Goal: Find specific page/section: Find specific page/section

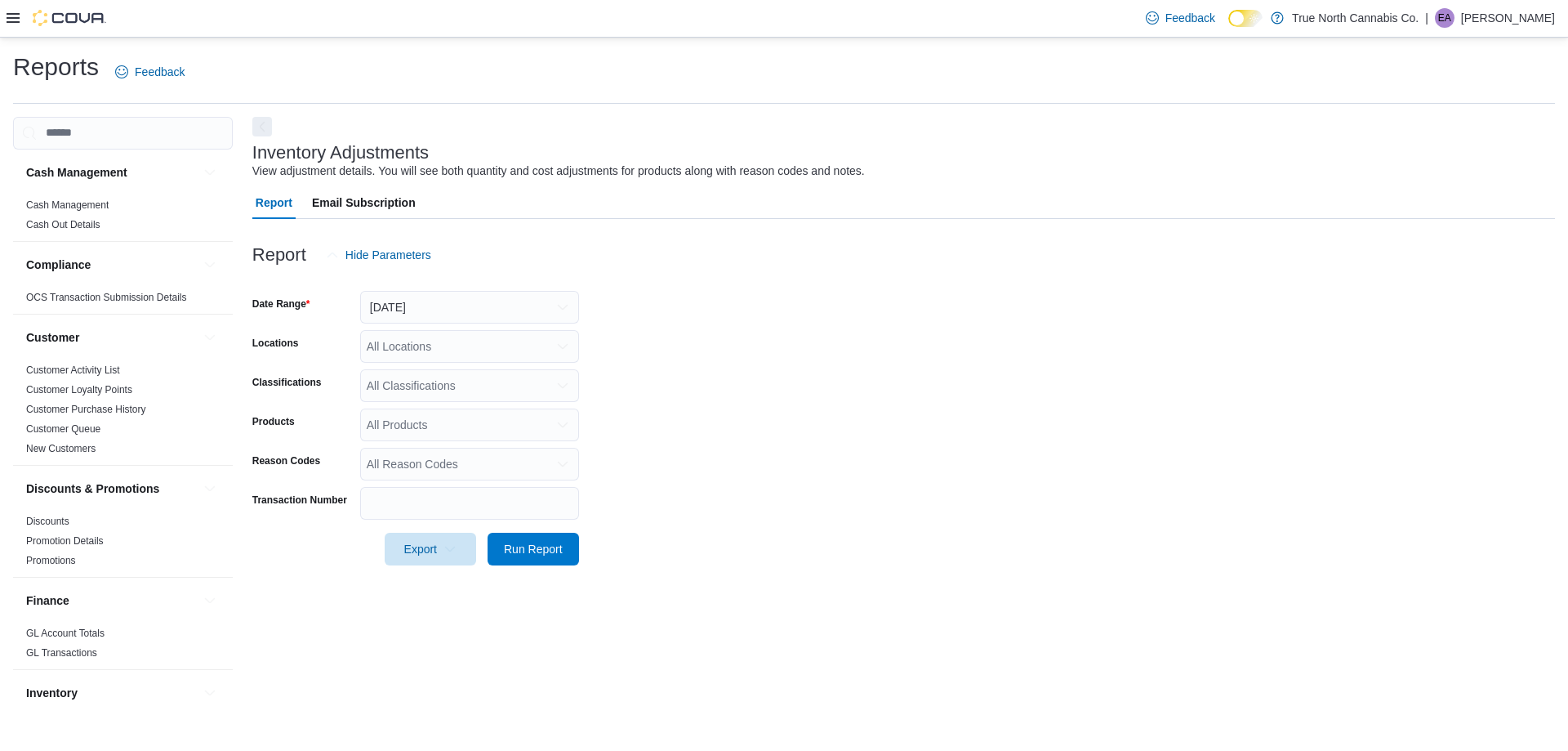
click at [10, 15] on icon at bounding box center [12, 18] width 13 height 10
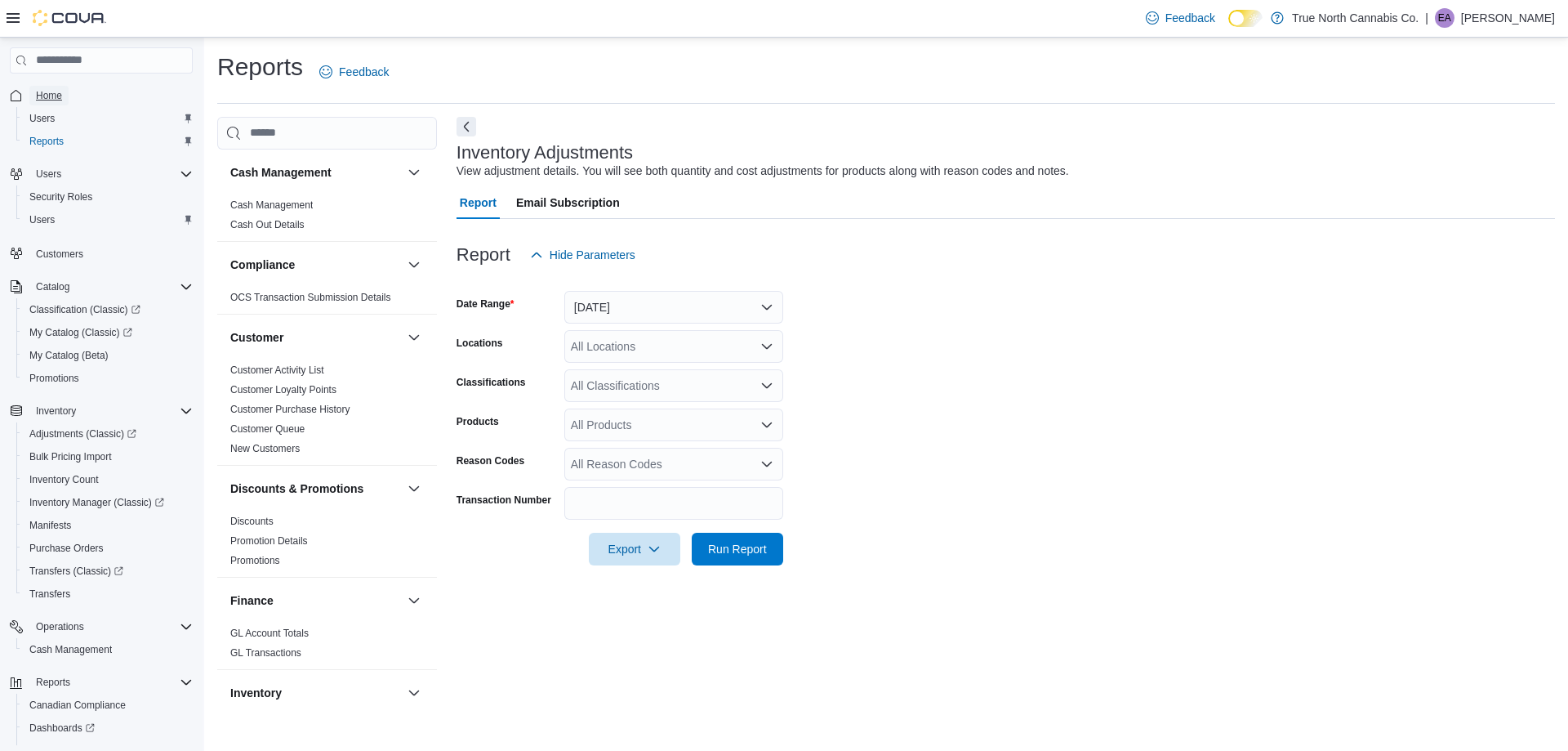
click at [43, 101] on span "Home" at bounding box center [50, 96] width 27 height 13
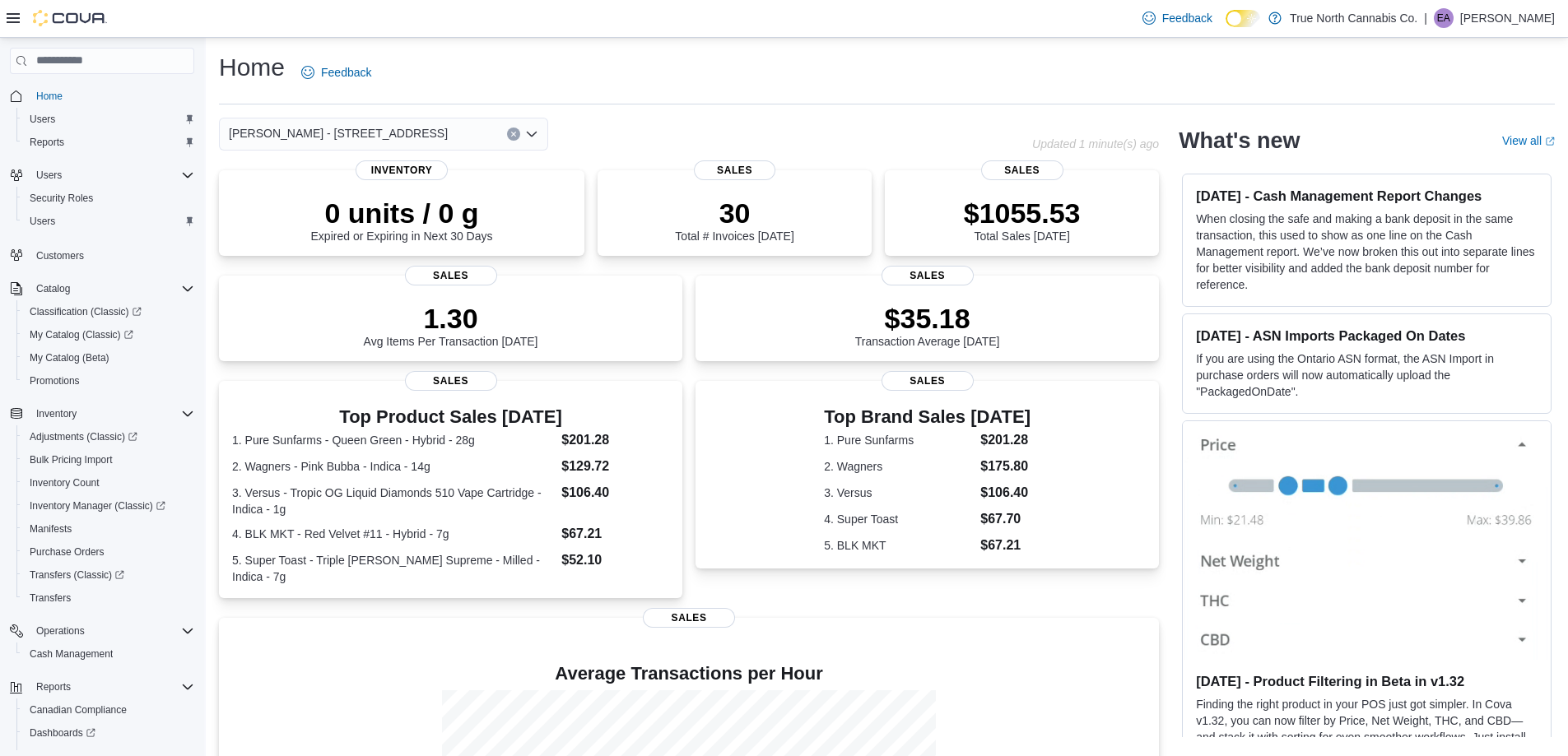
click at [328, 127] on span "[PERSON_NAME] - [STREET_ADDRESS]" at bounding box center [337, 133] width 219 height 20
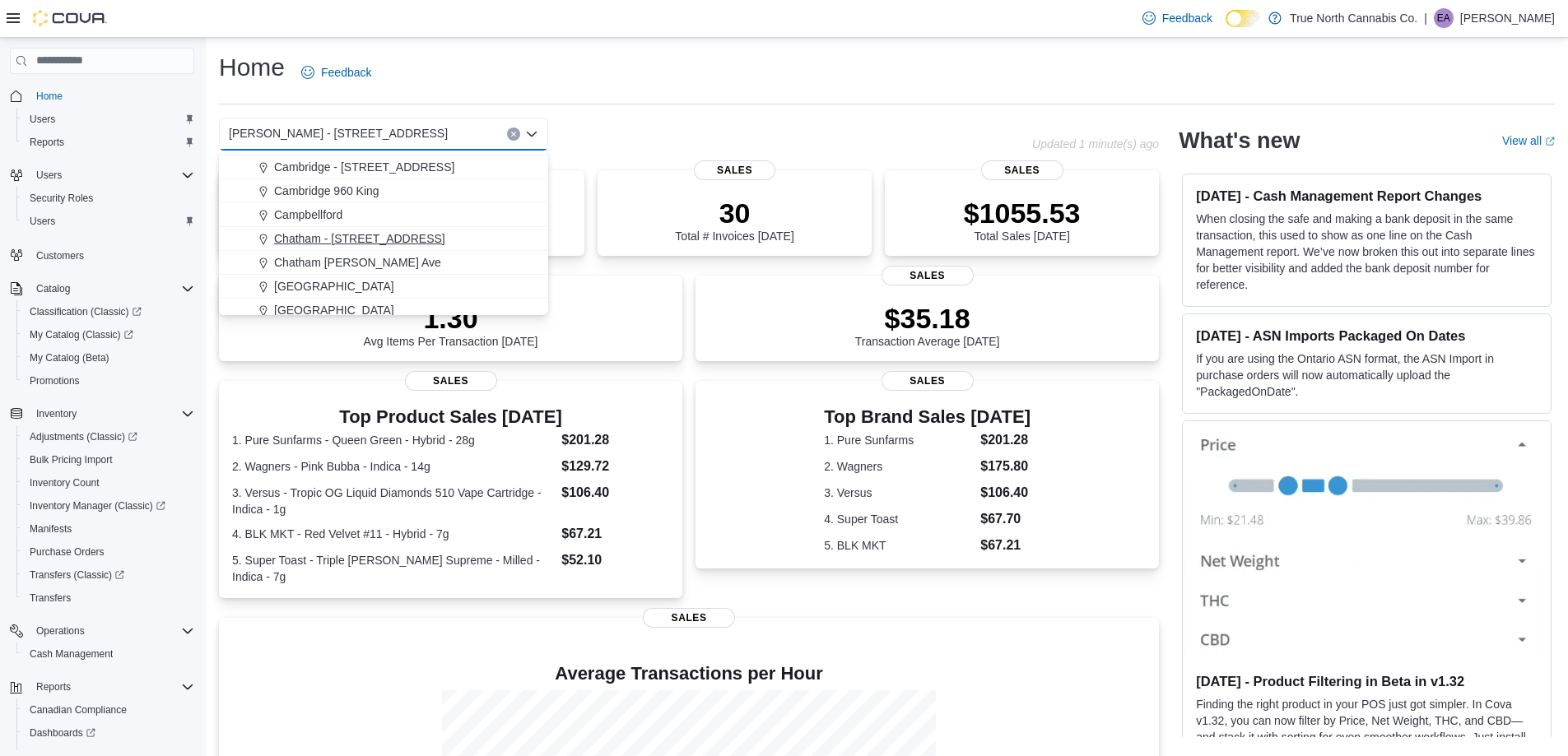
scroll to position [247, 0]
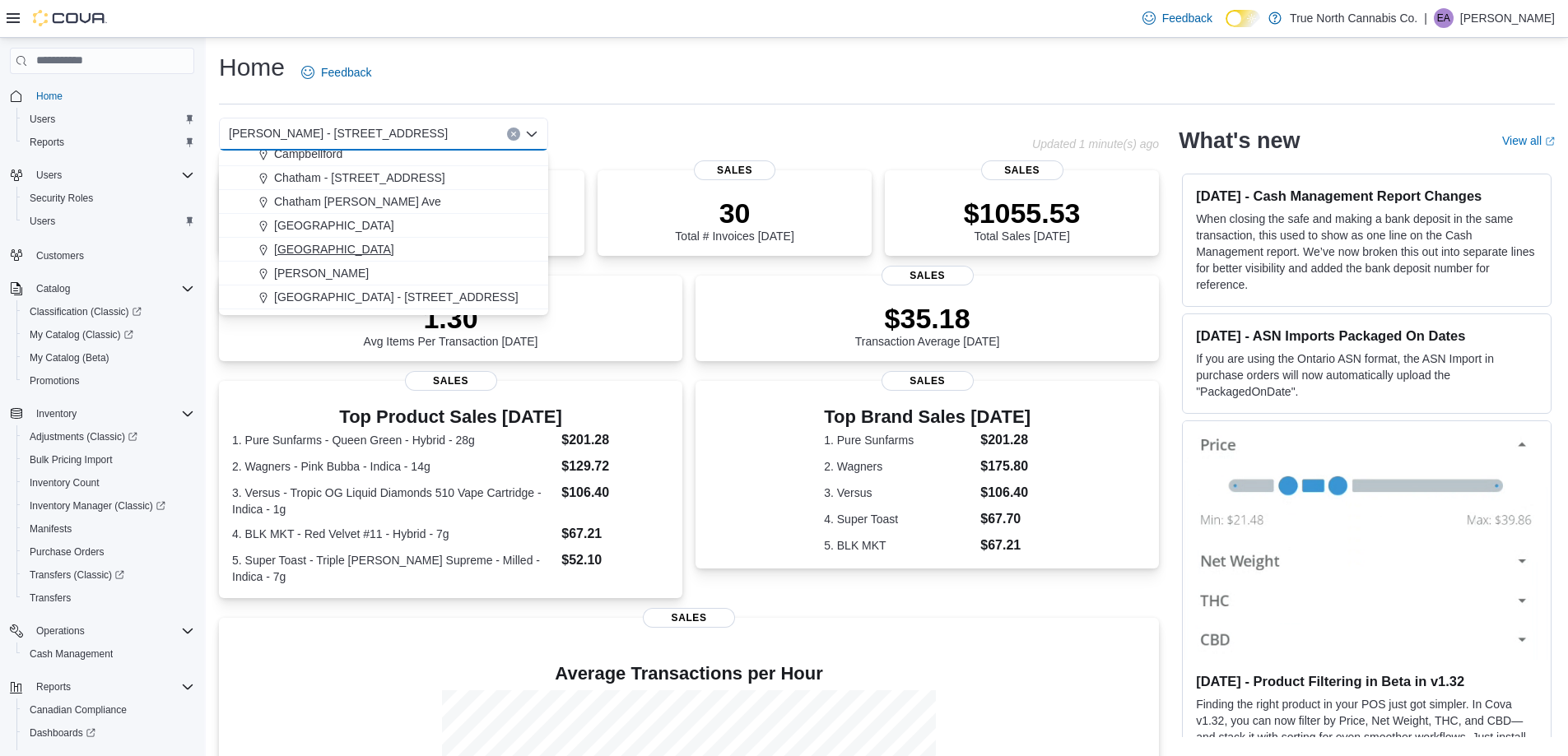
click at [300, 245] on span "[GEOGRAPHIC_DATA]" at bounding box center [334, 249] width 120 height 16
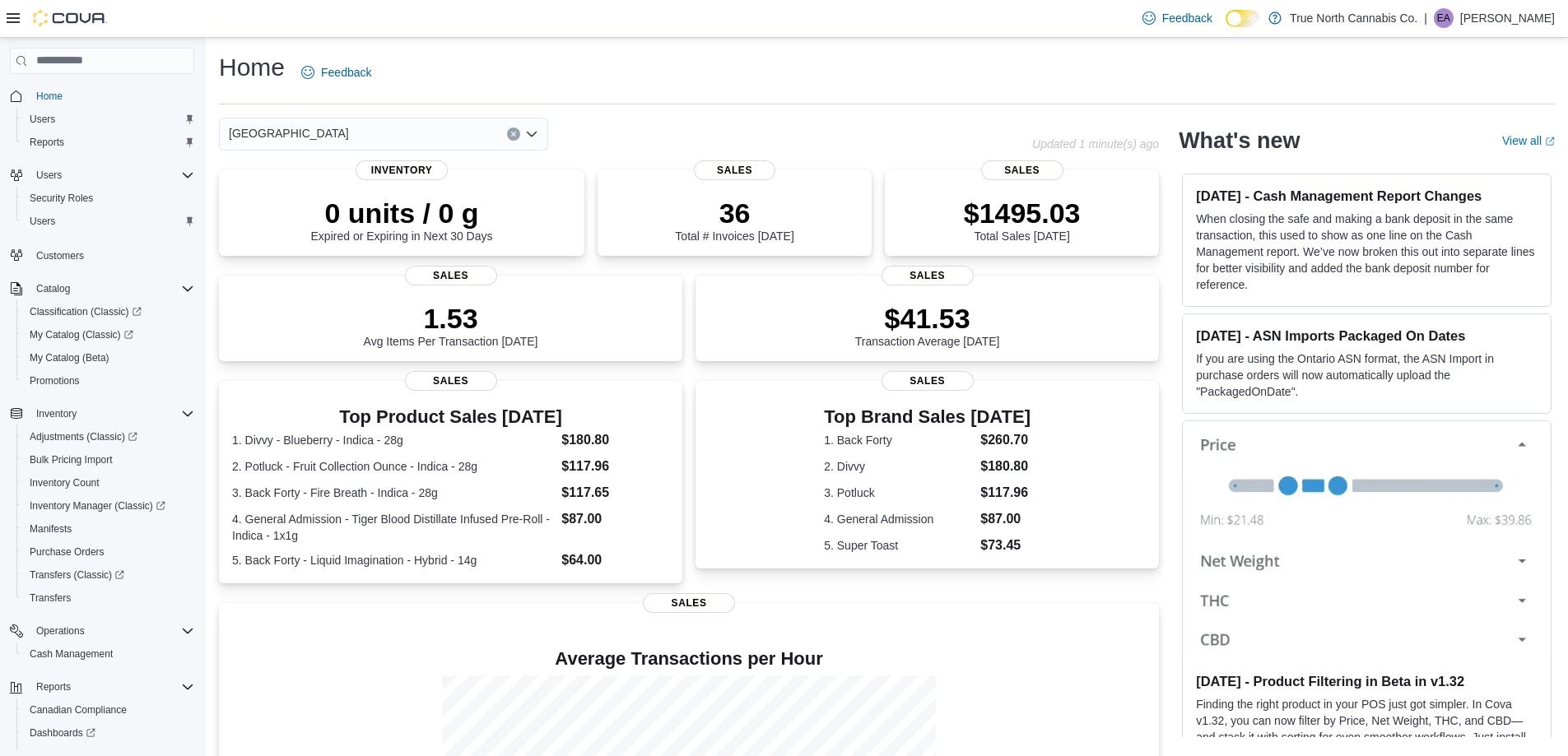
click at [483, 121] on div "Fort Erie Combo box. Selected. [GEOGRAPHIC_DATA]. Press Backspace to delete [GE…" at bounding box center [383, 134] width 329 height 33
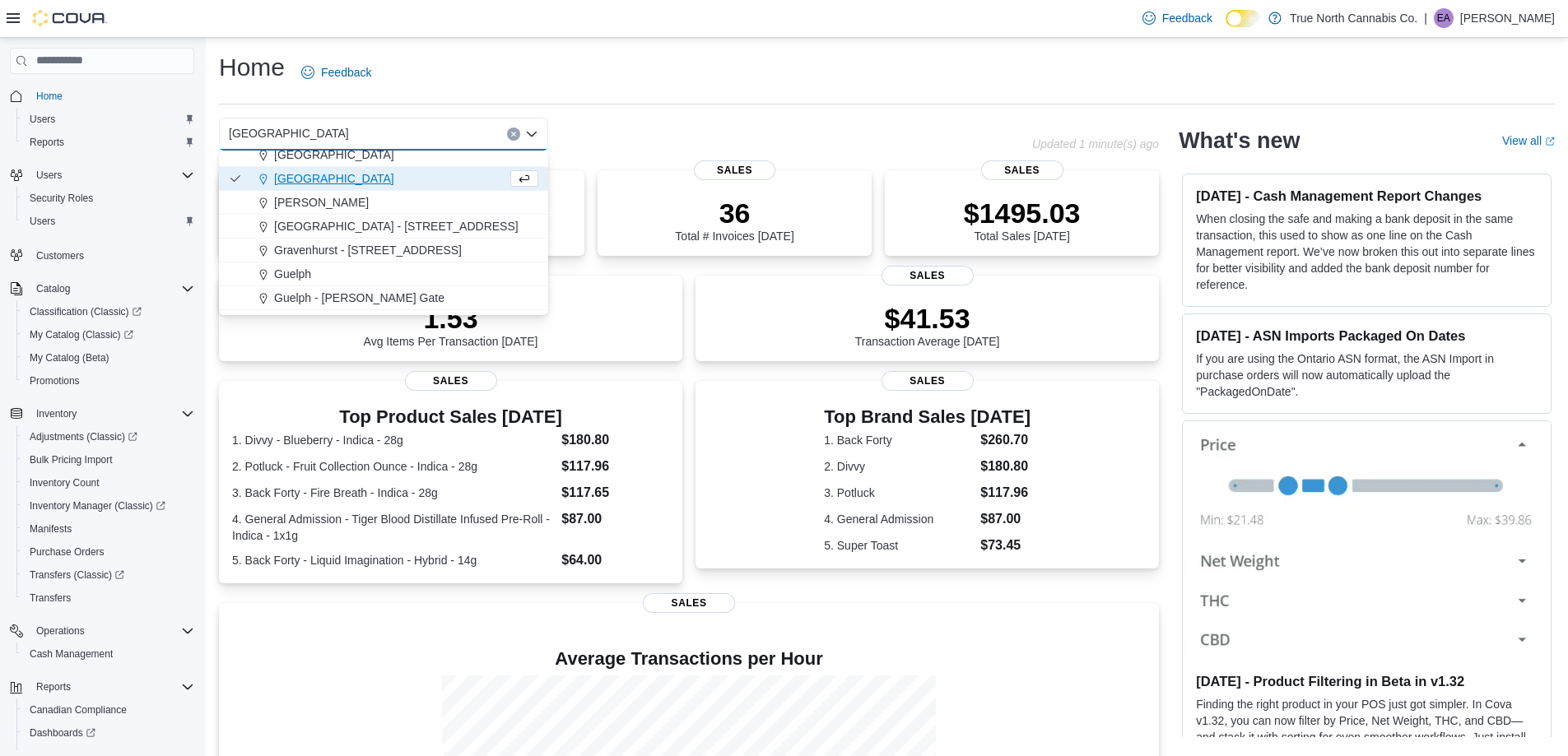
scroll to position [329, 0]
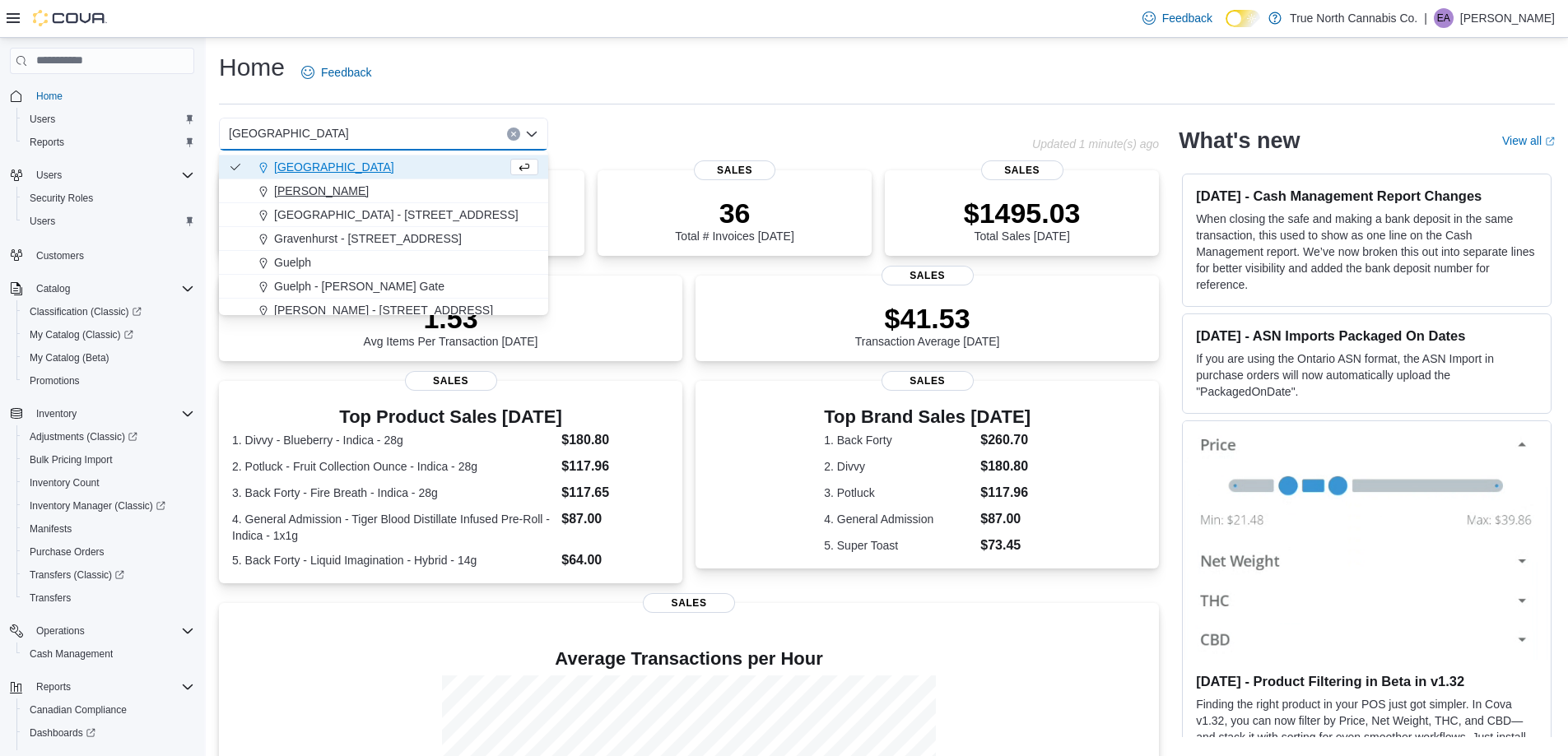
click at [318, 188] on span "[PERSON_NAME]" at bounding box center [321, 191] width 95 height 16
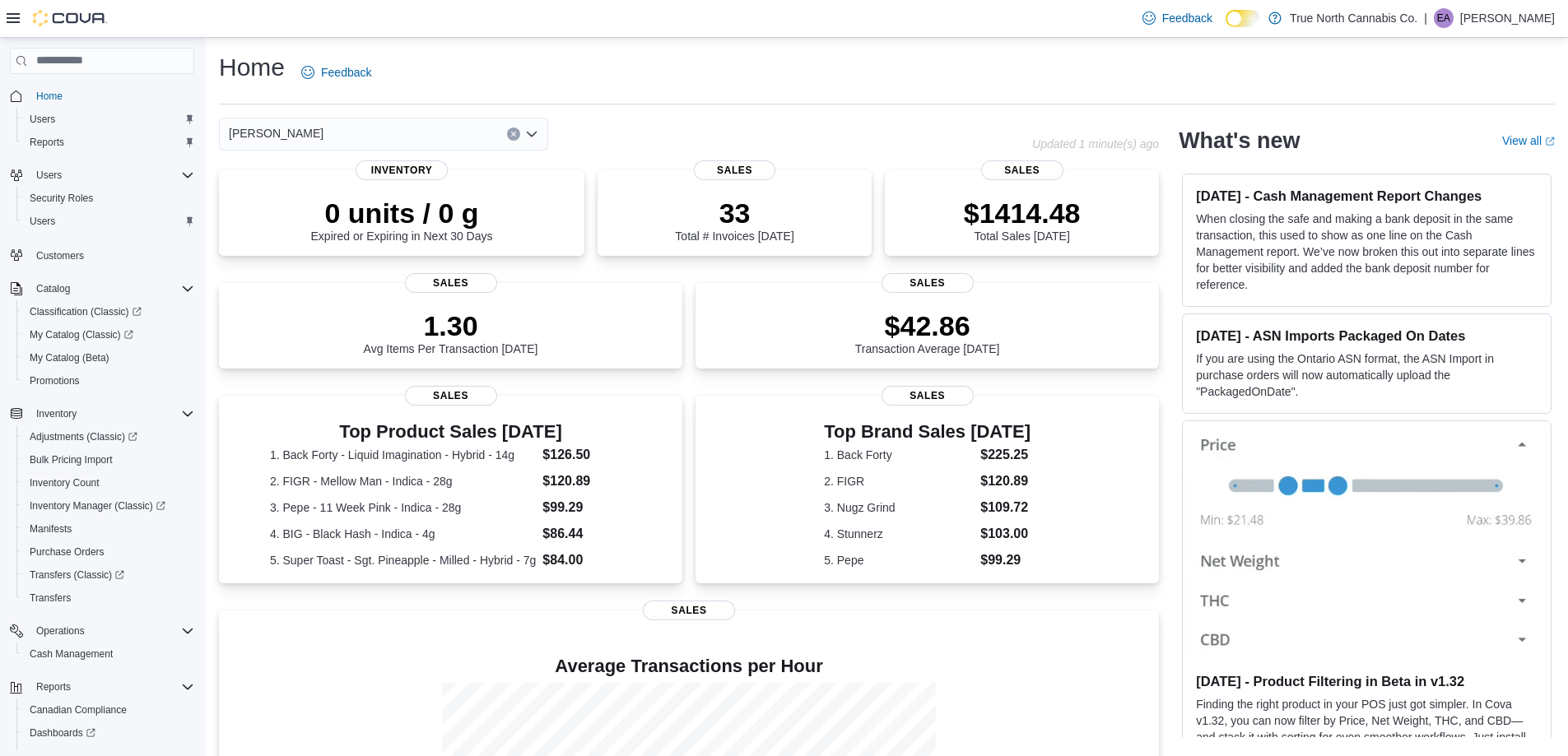
click at [338, 127] on div "[PERSON_NAME]" at bounding box center [383, 134] width 329 height 33
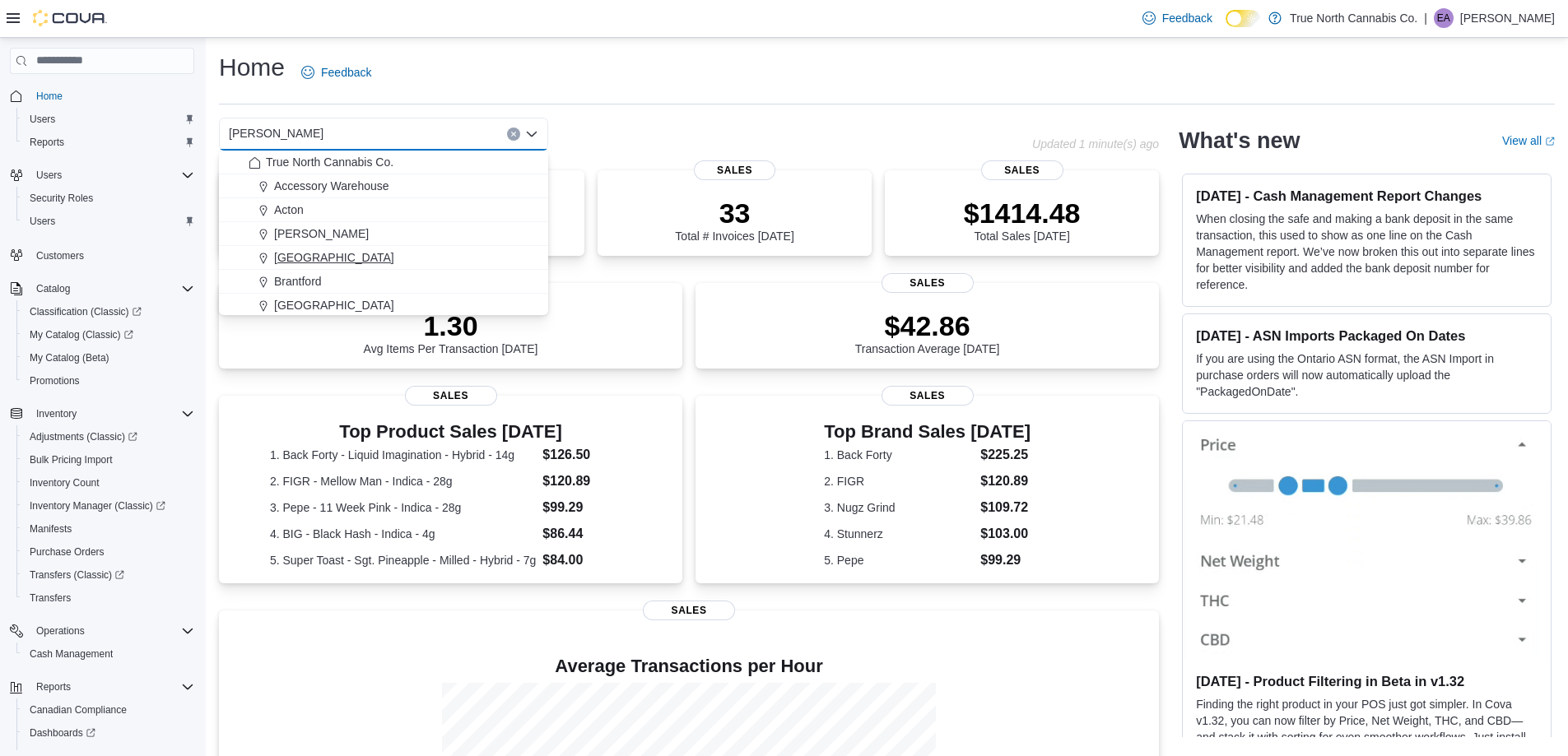
click at [300, 256] on span "[GEOGRAPHIC_DATA]" at bounding box center [334, 258] width 120 height 16
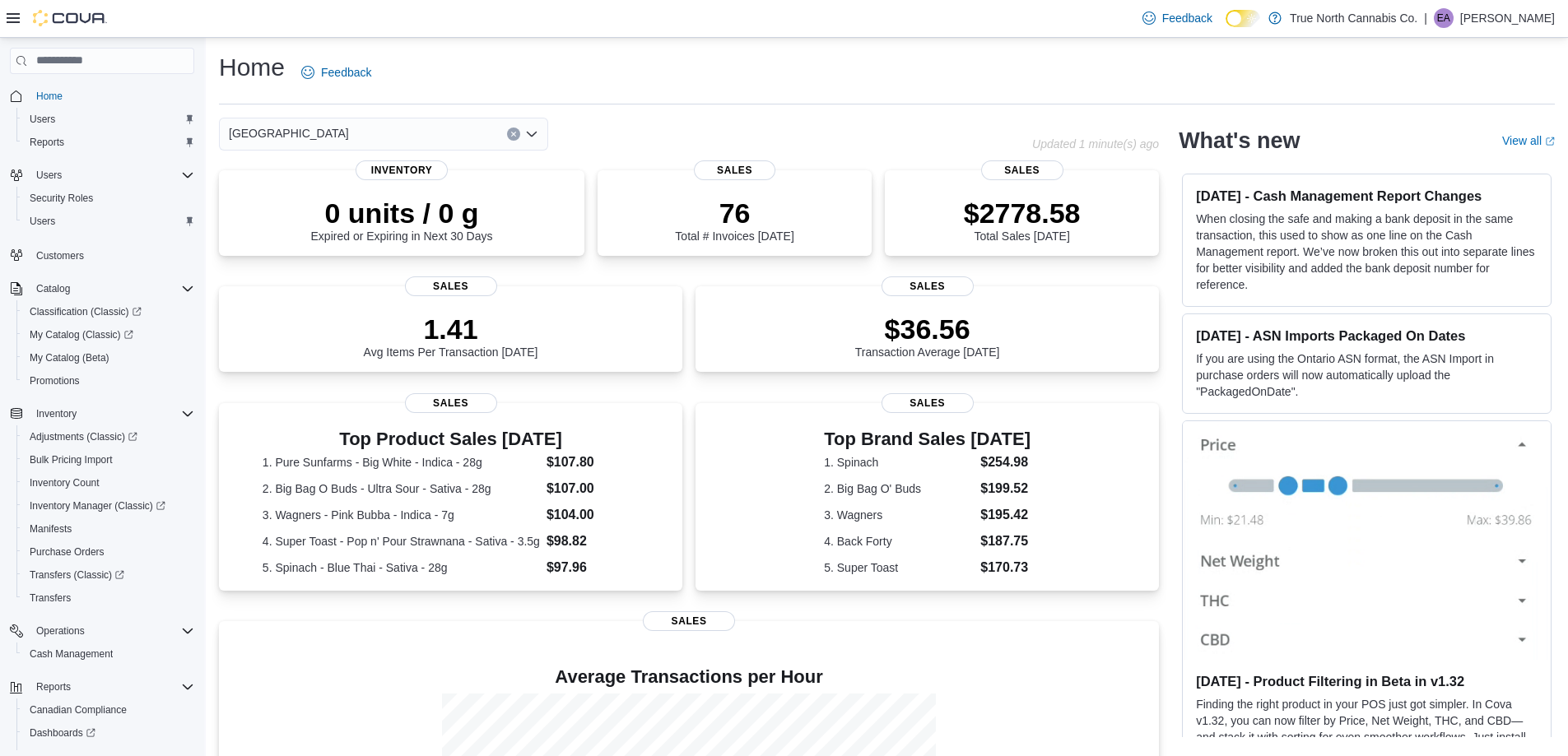
click at [318, 133] on div "Belleville Combo box. Selected. [GEOGRAPHIC_DATA]. Press Backspace to delete [G…" at bounding box center [383, 134] width 329 height 33
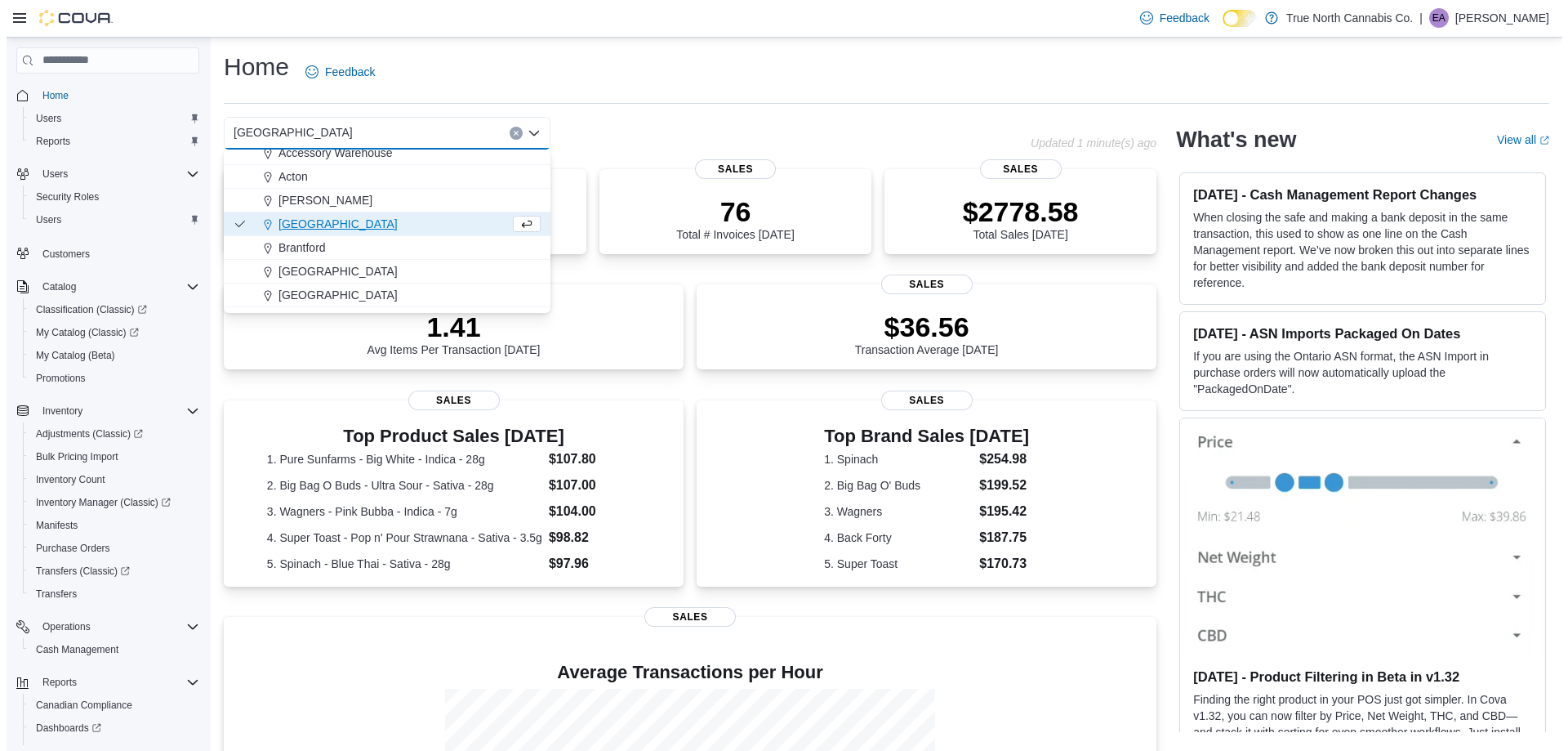
scroll to position [81, 0]
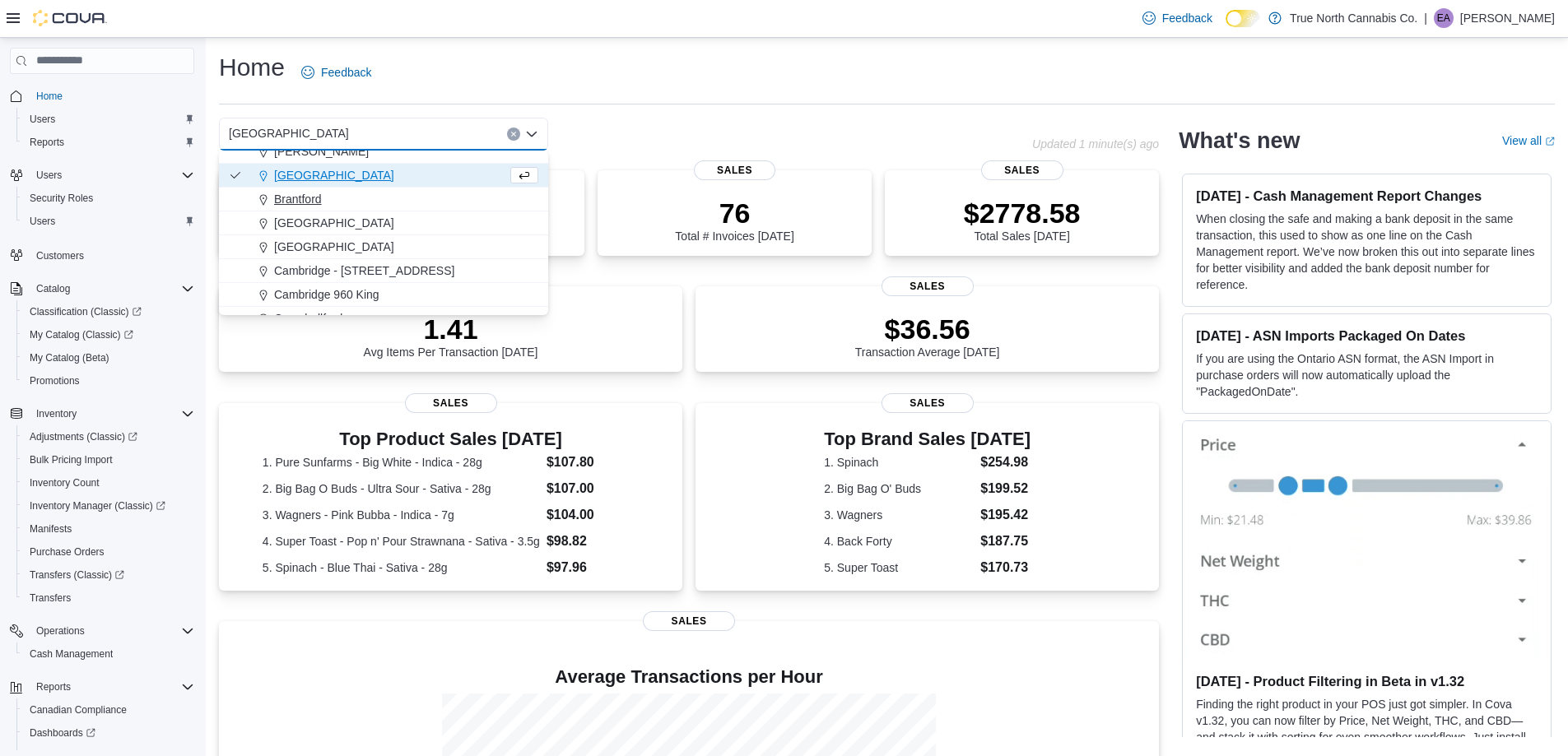
click at [303, 204] on span "Brantford" at bounding box center [298, 199] width 48 height 16
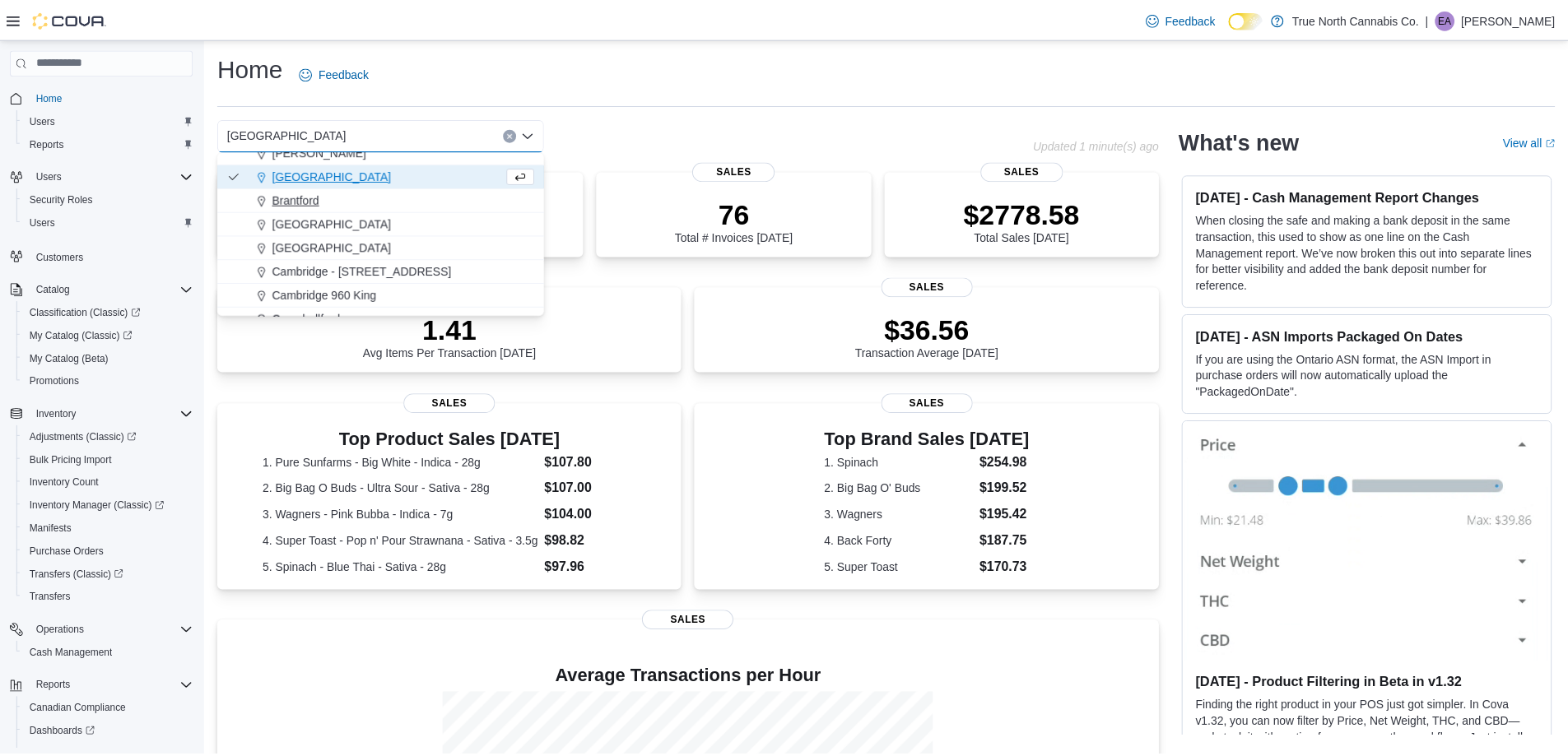
scroll to position [0, 0]
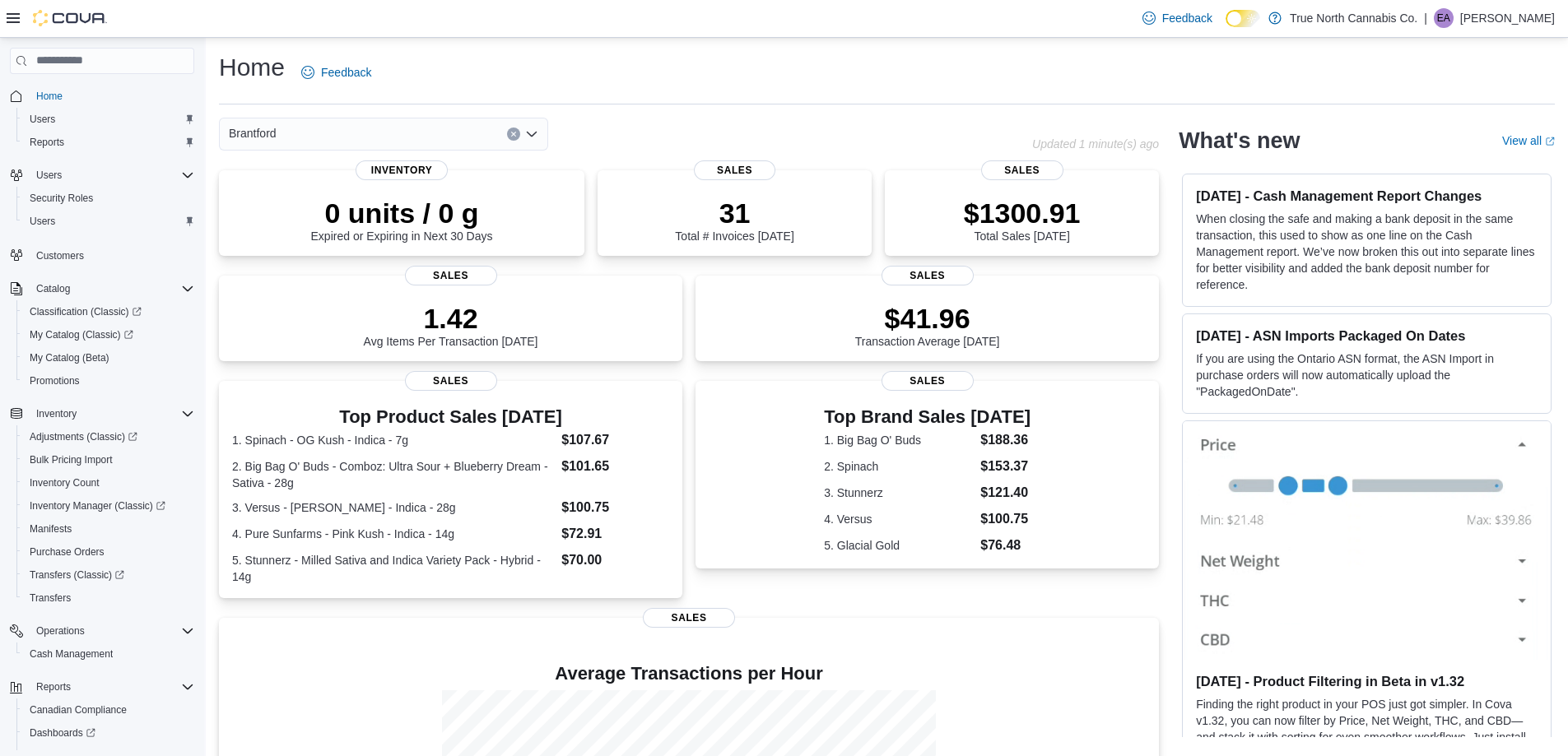
click at [304, 130] on div "Brantford" at bounding box center [383, 134] width 329 height 33
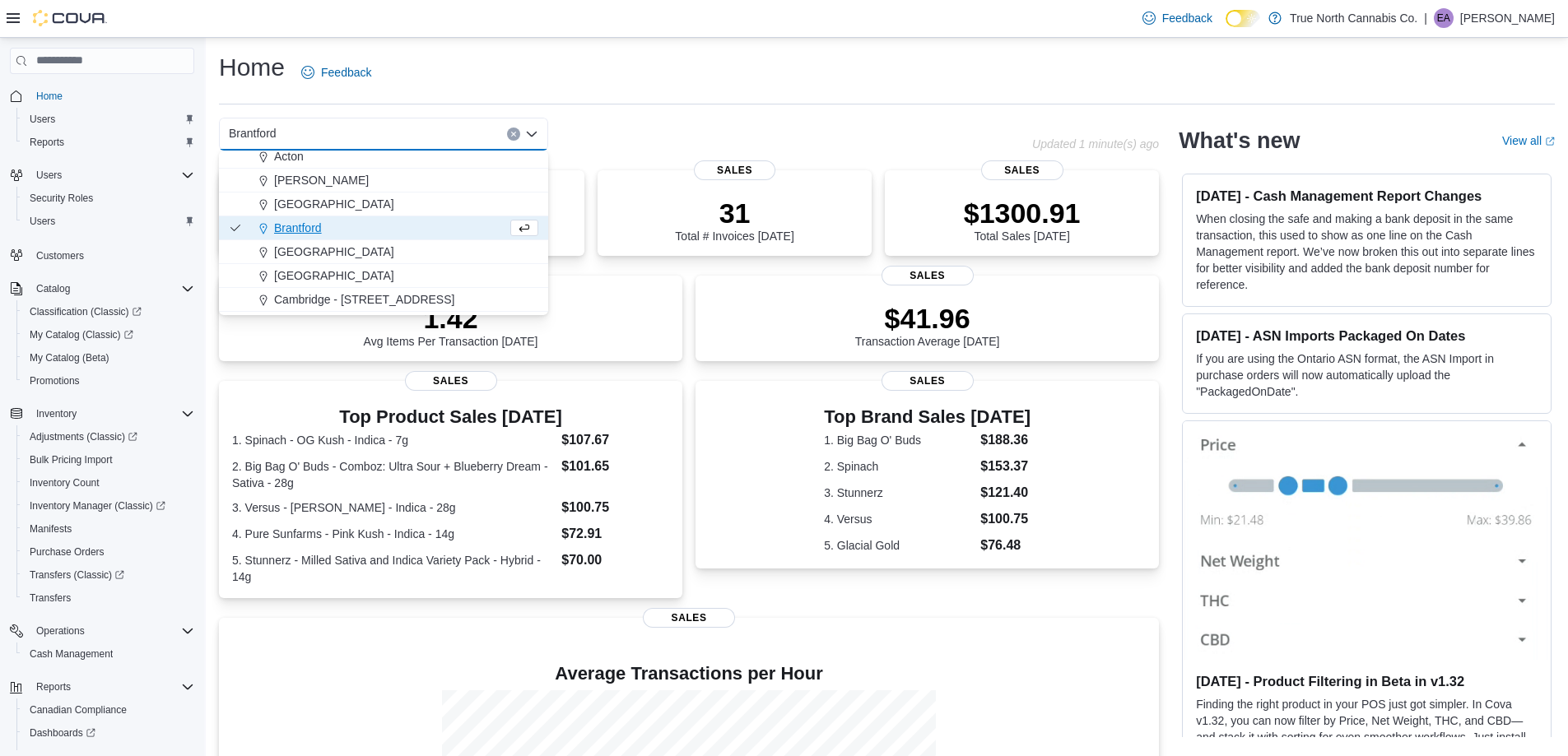
scroll to position [82, 0]
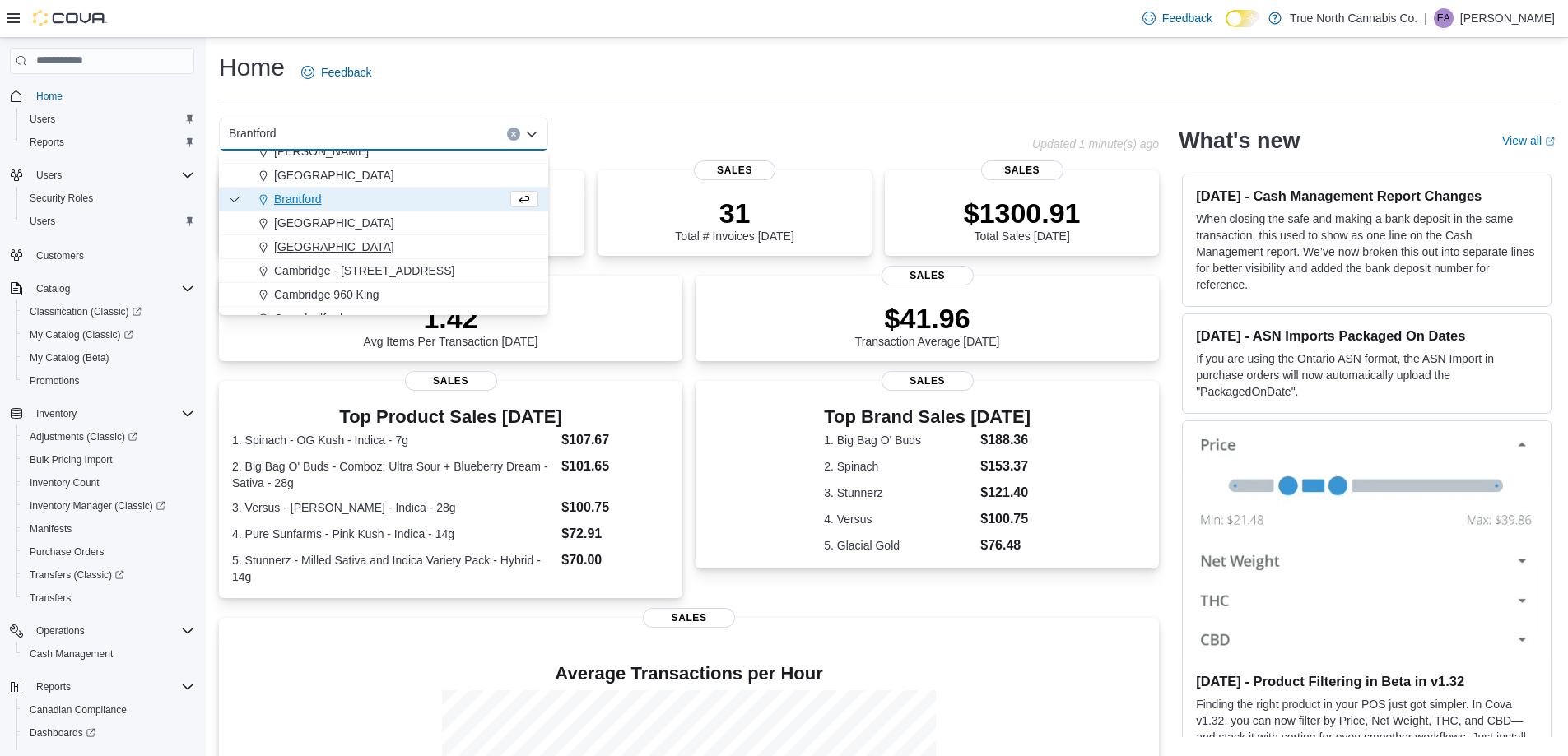
click at [322, 251] on span "[GEOGRAPHIC_DATA]" at bounding box center [334, 247] width 120 height 16
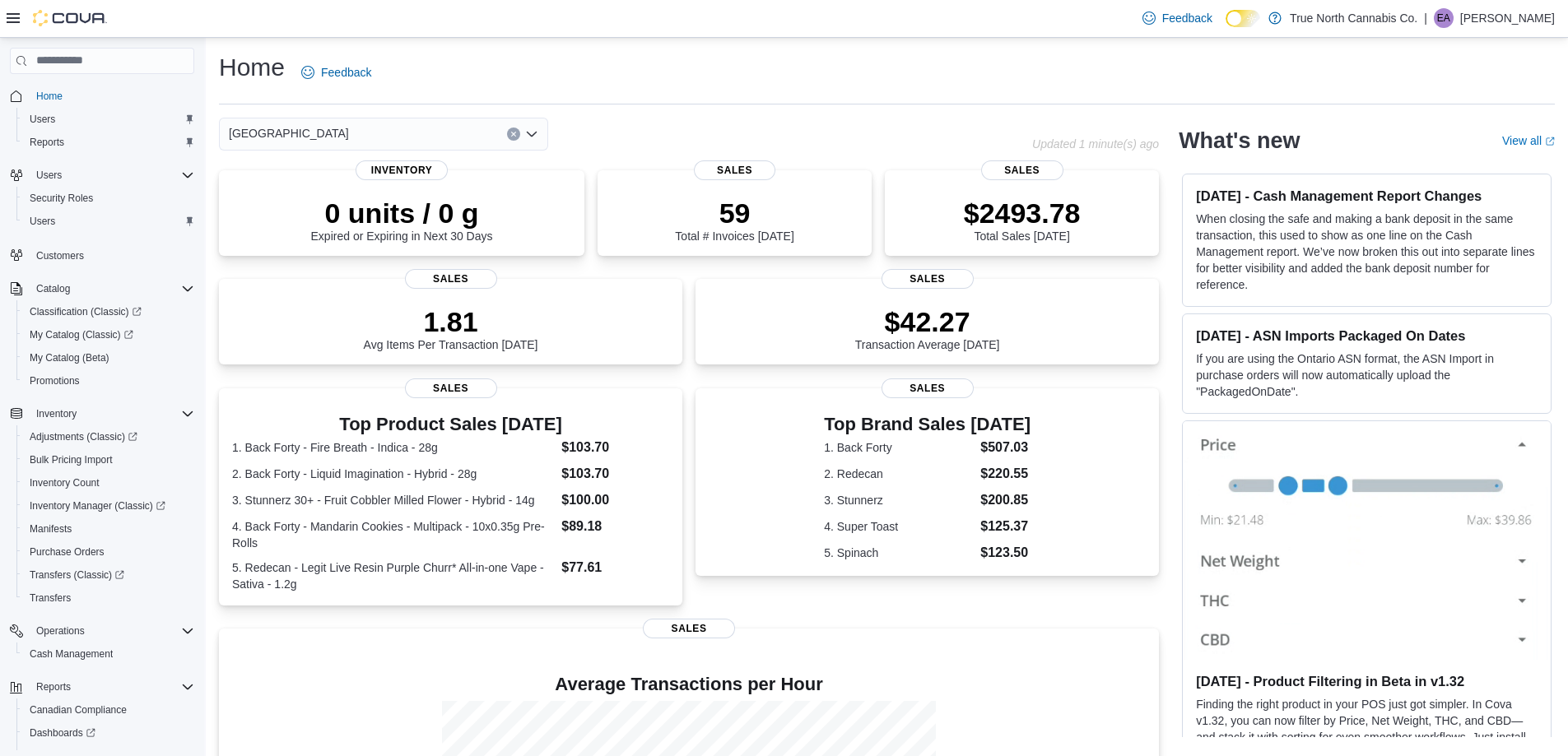
click at [325, 134] on div "Brockville Combo box. Selected. [GEOGRAPHIC_DATA]. Press Backspace to delete [G…" at bounding box center [383, 134] width 329 height 33
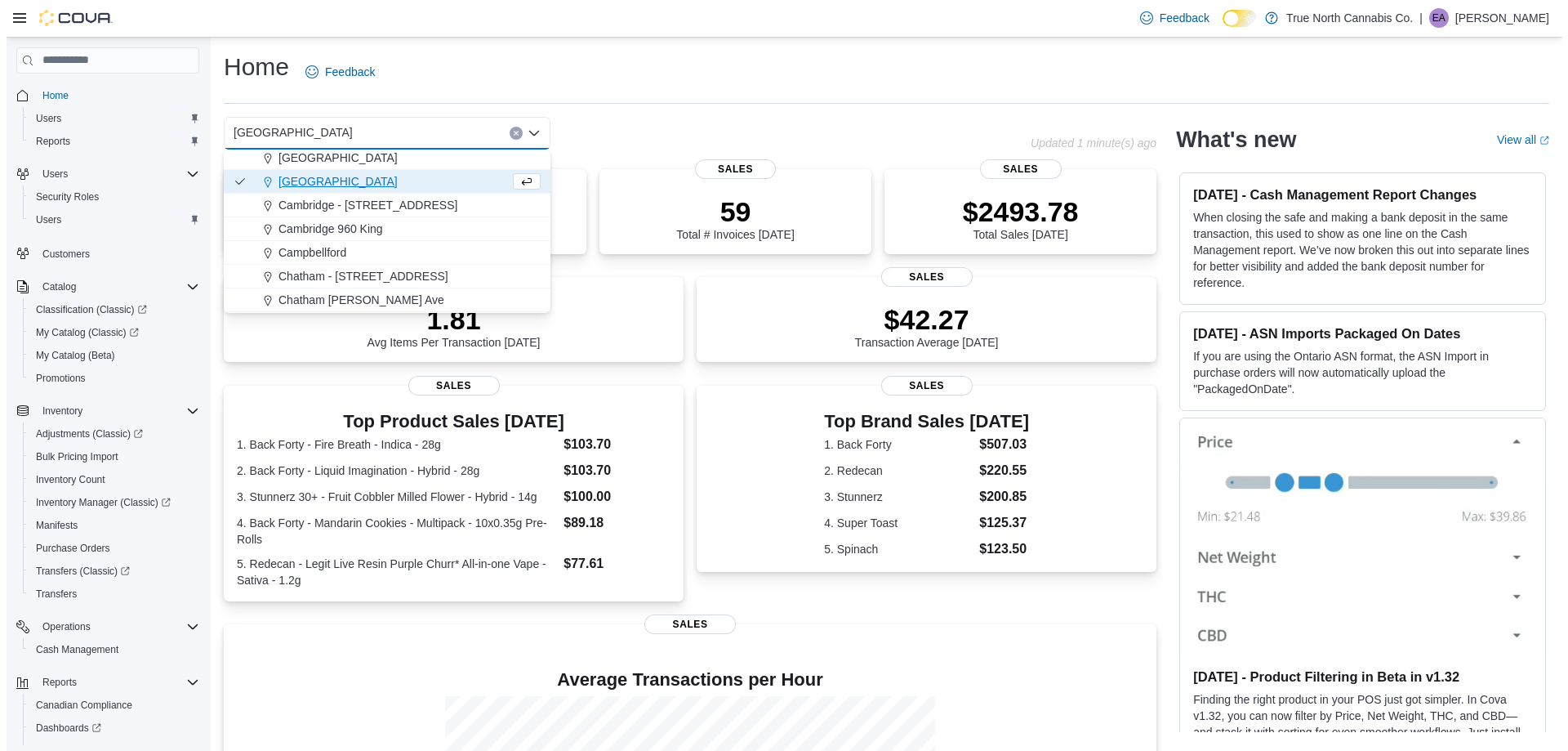
scroll to position [164, 0]
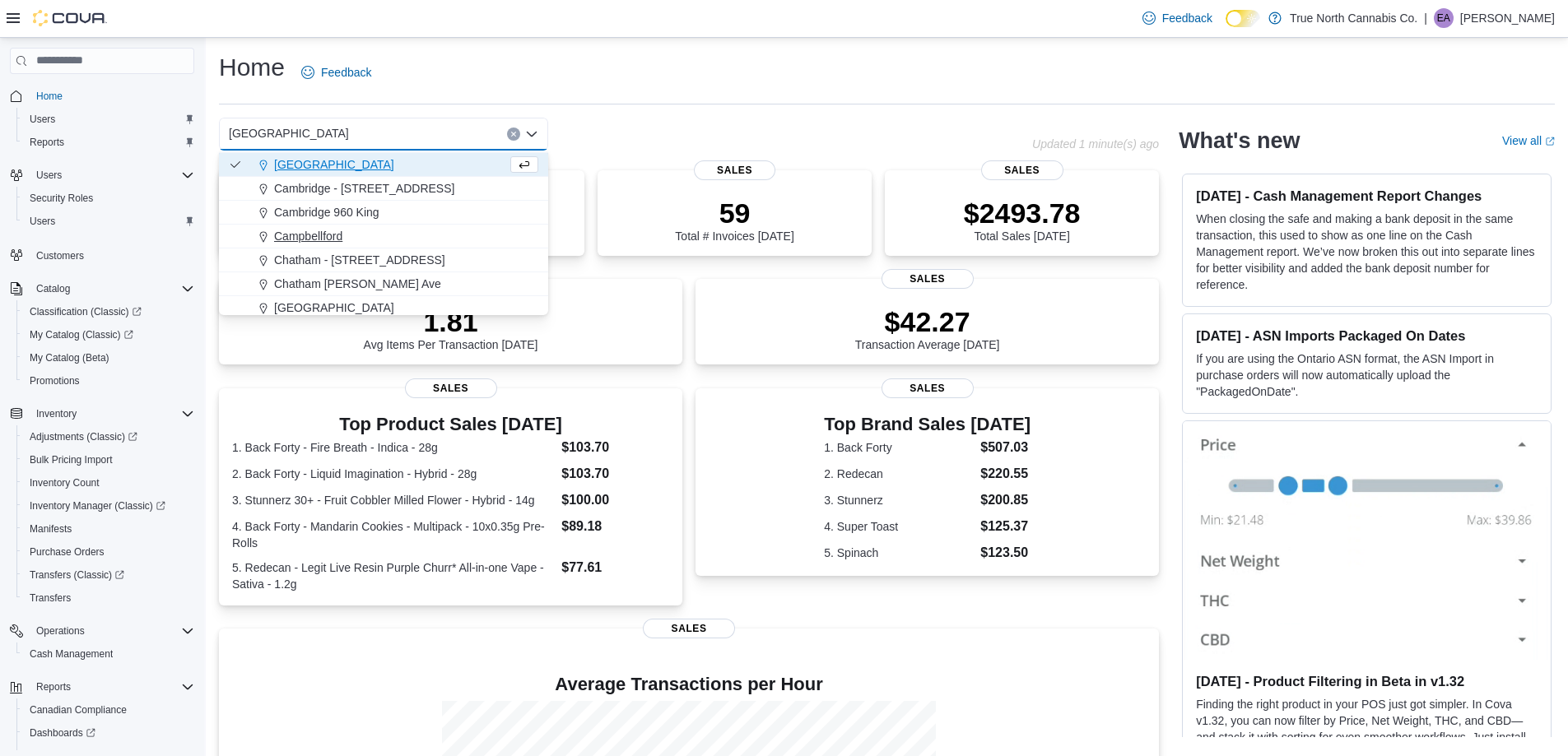
click at [333, 235] on span "Campbellford" at bounding box center [308, 236] width 69 height 16
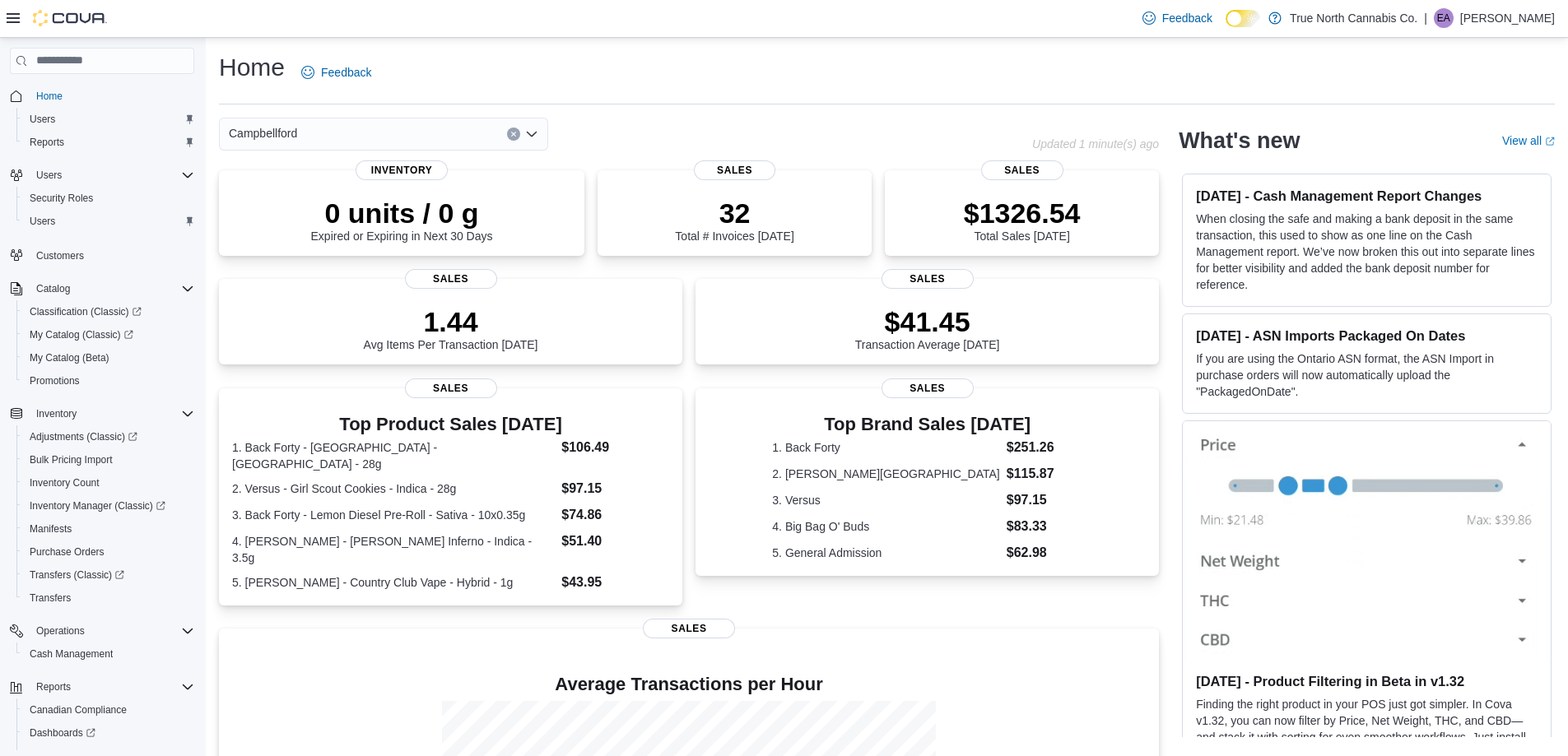
click at [330, 122] on div "Campbellford Combo box. Selected. [GEOGRAPHIC_DATA]. Press Backspace to delete …" at bounding box center [383, 134] width 329 height 33
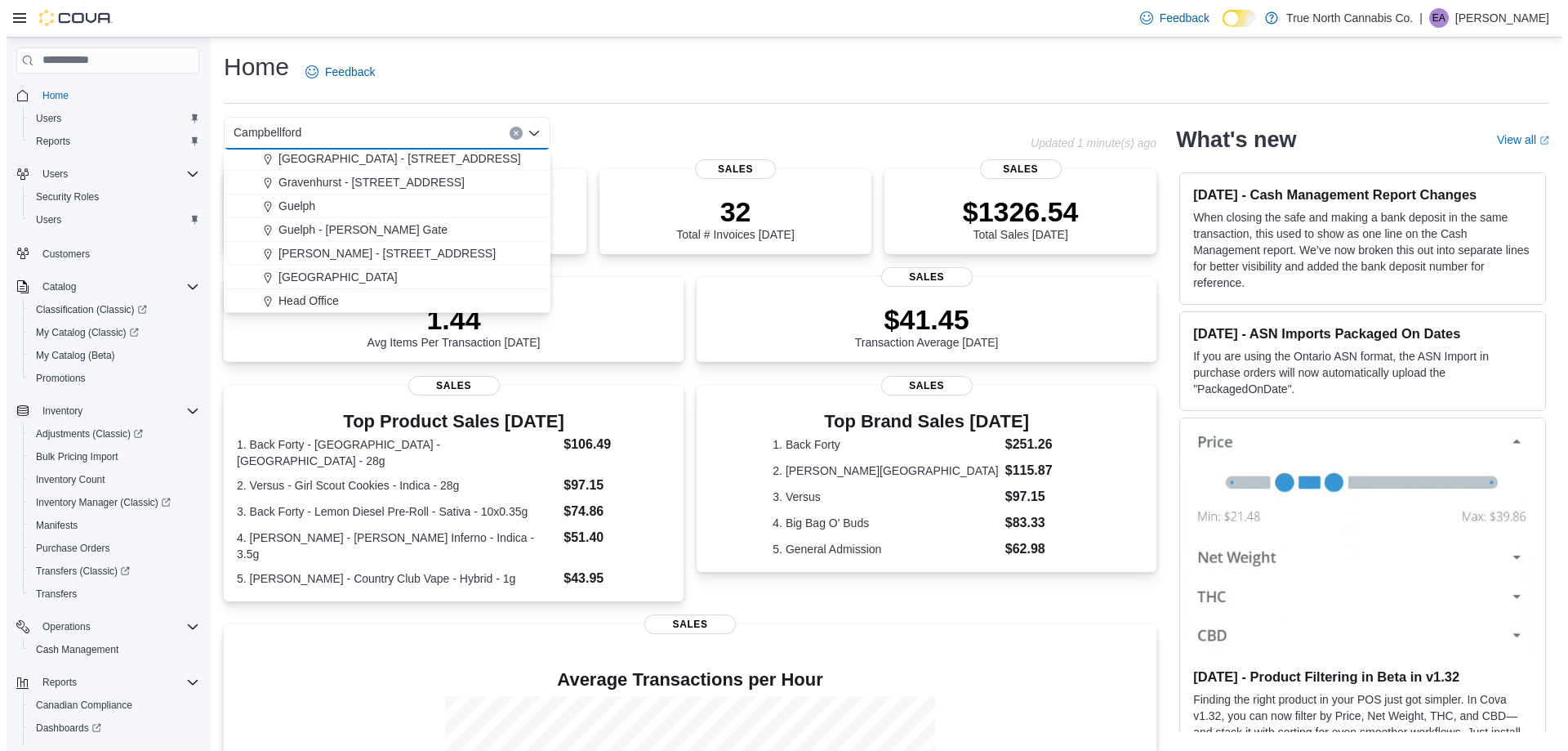
scroll to position [408, 0]
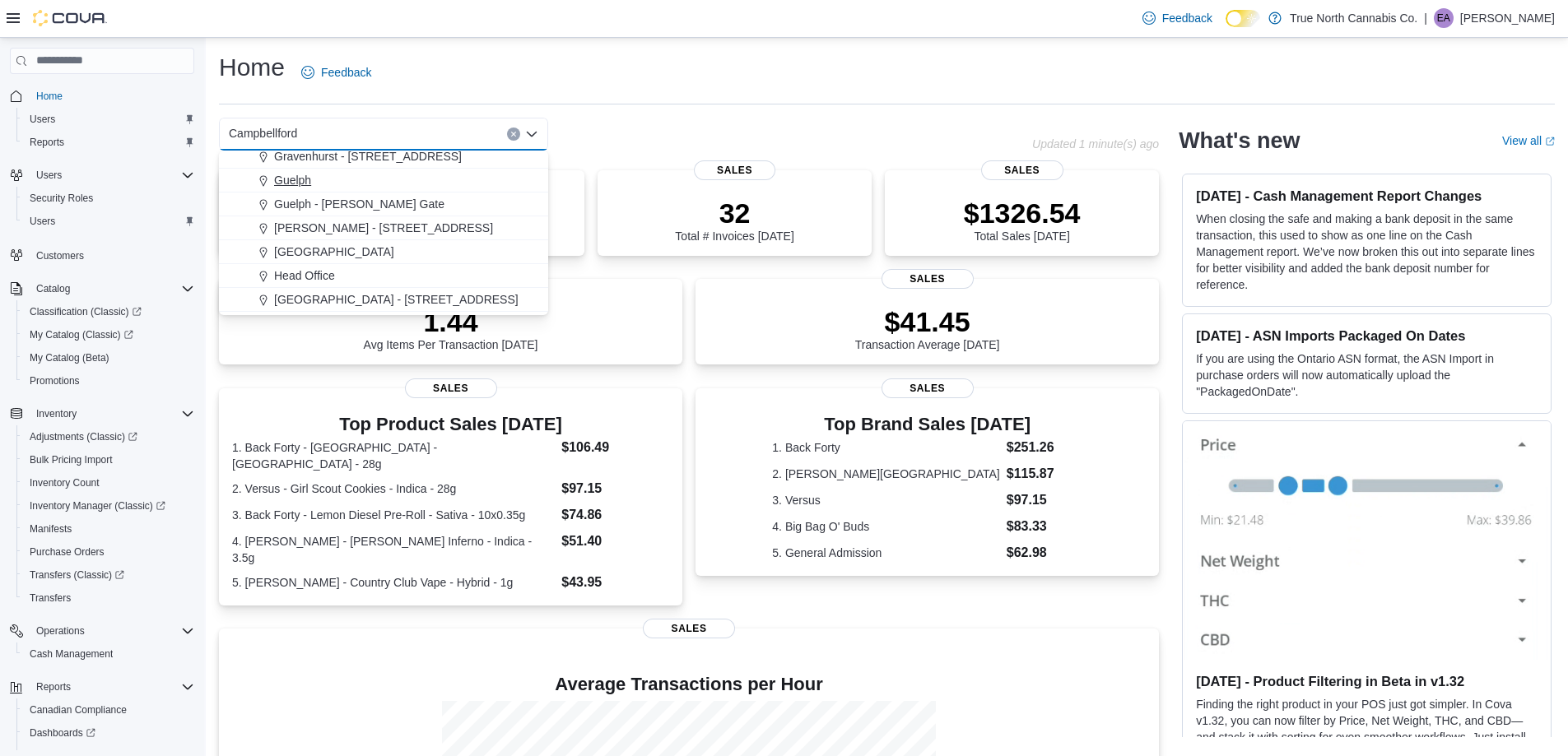
click at [312, 169] on button "Guelph" at bounding box center [383, 180] width 329 height 24
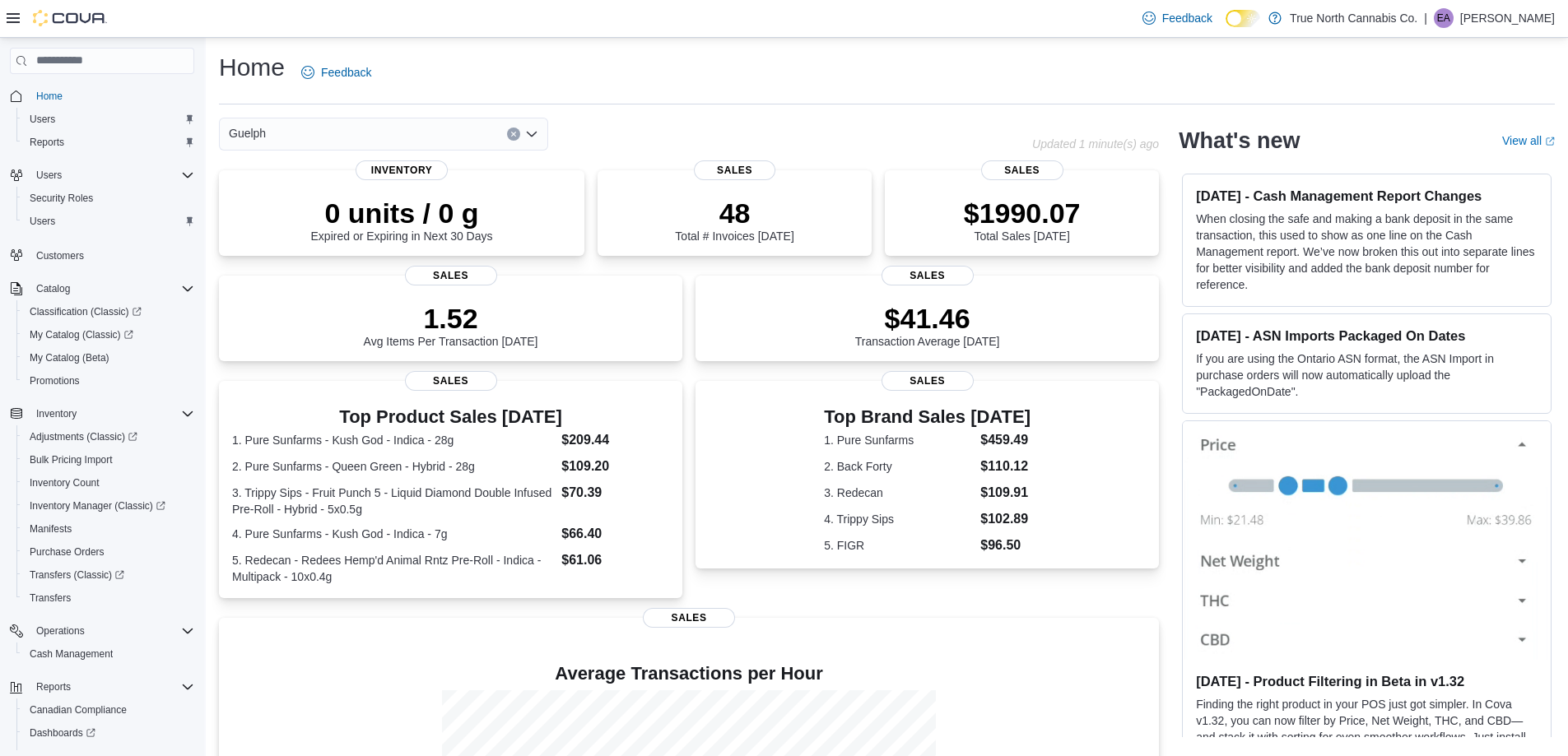
click at [309, 139] on div "Guelph Combo box. Selected. [GEOGRAPHIC_DATA]. Press Backspace to delete Guelph…" at bounding box center [383, 134] width 329 height 33
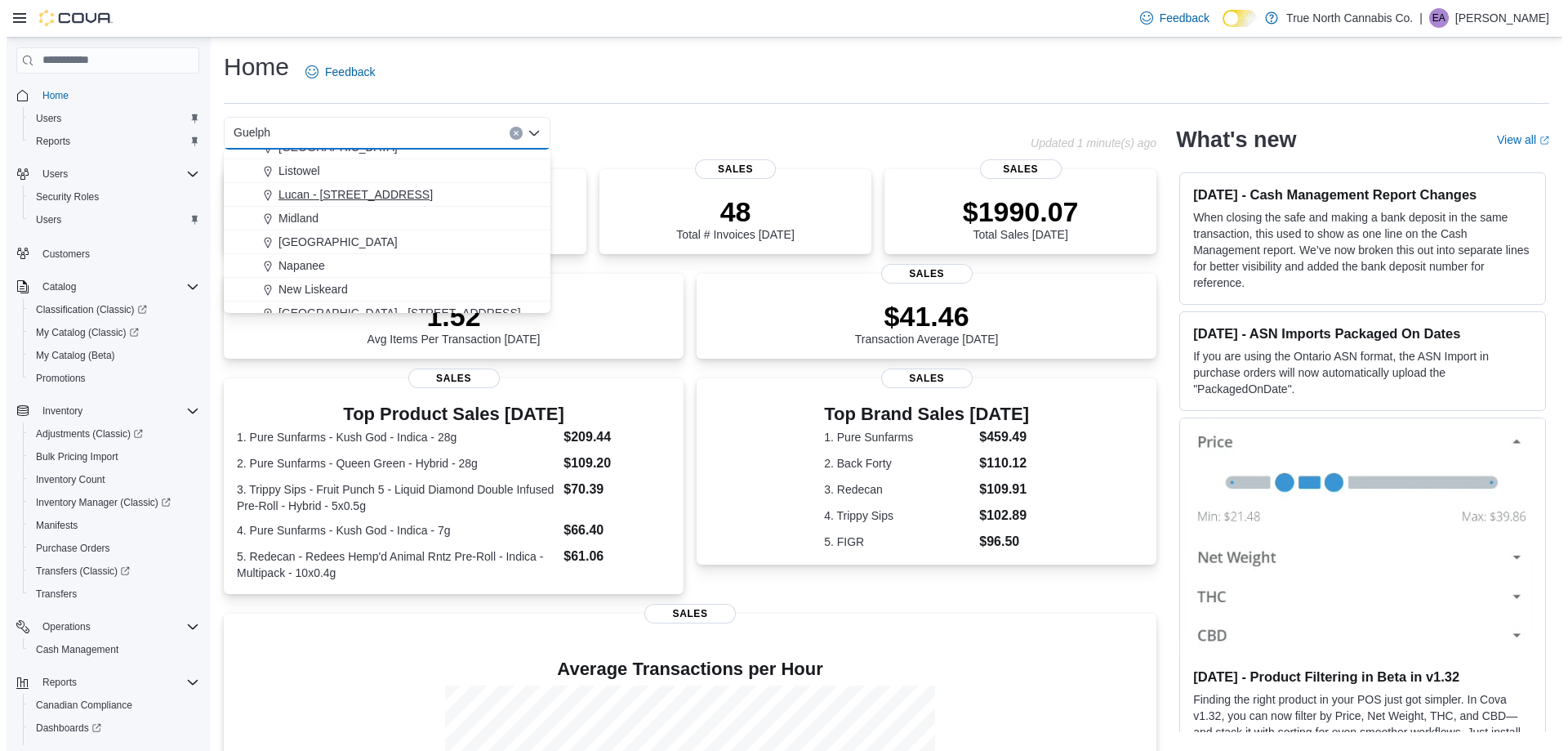
scroll to position [572, 0]
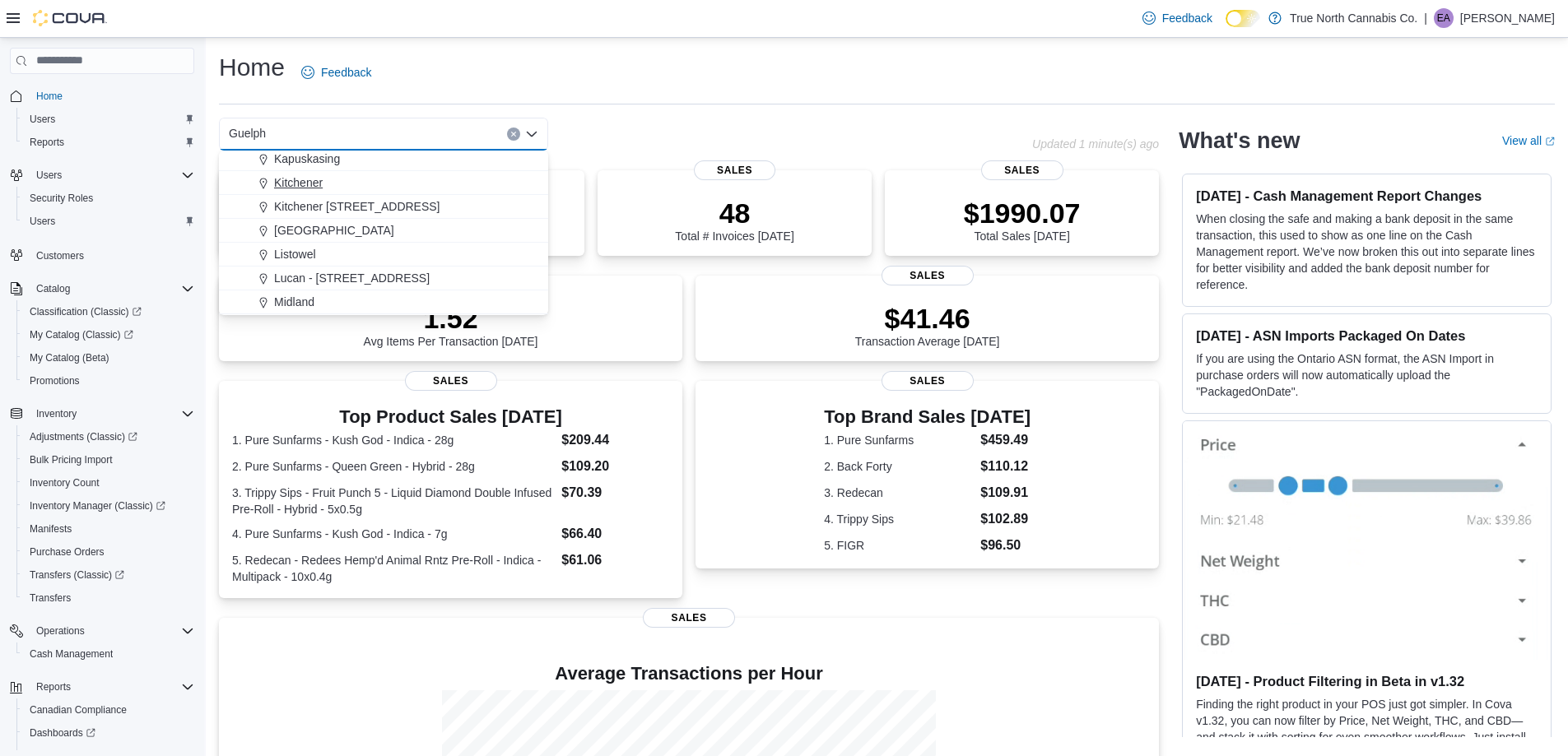
click at [295, 185] on span "Kitchener" at bounding box center [298, 183] width 48 height 16
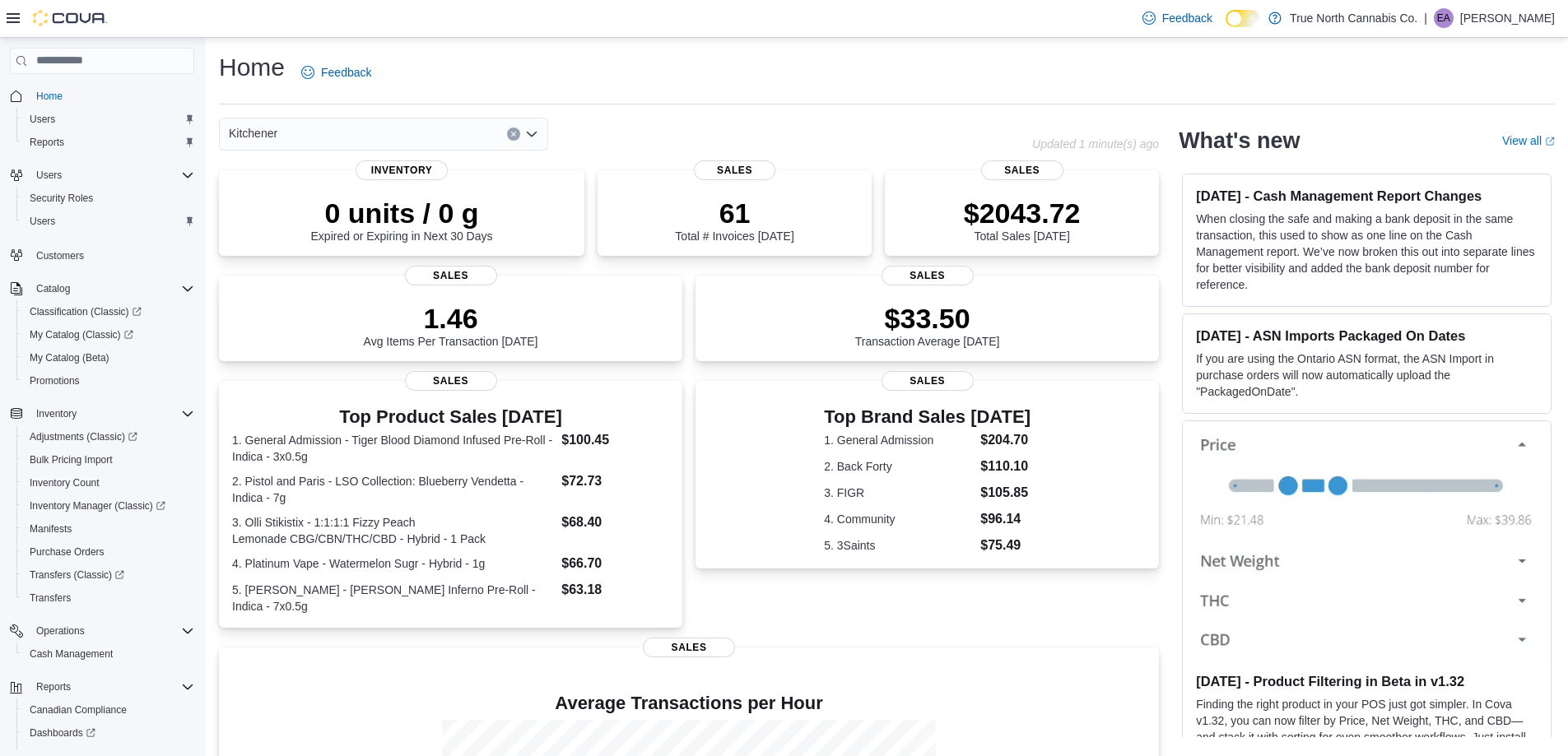
click at [296, 139] on div "Kitchener Combo box. Selected. Kitchener. Press Backspace to delete Kitchener. …" at bounding box center [383, 134] width 329 height 33
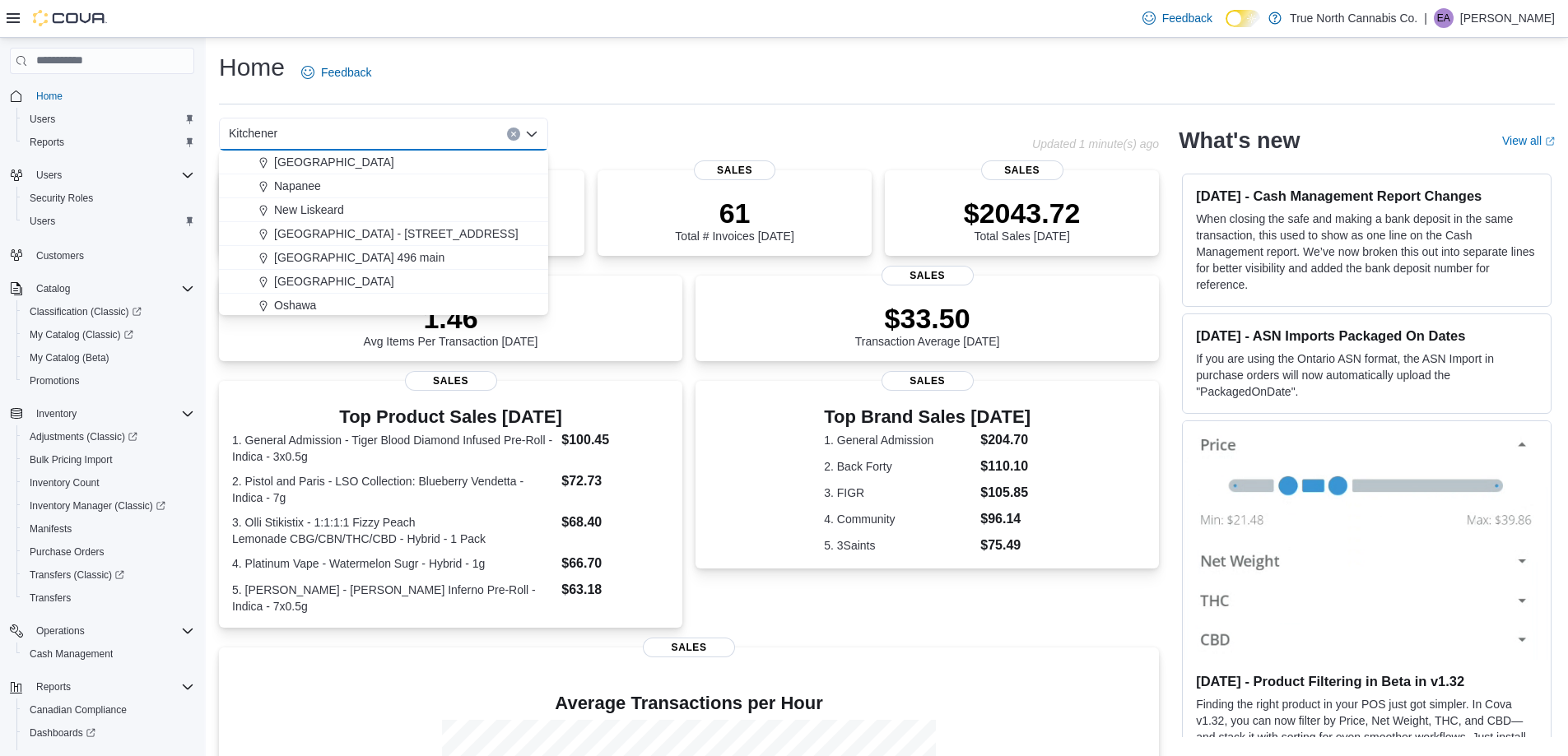
scroll to position [740, 0]
click at [335, 234] on span "[GEOGRAPHIC_DATA] - [STREET_ADDRESS]" at bounding box center [396, 233] width 244 height 16
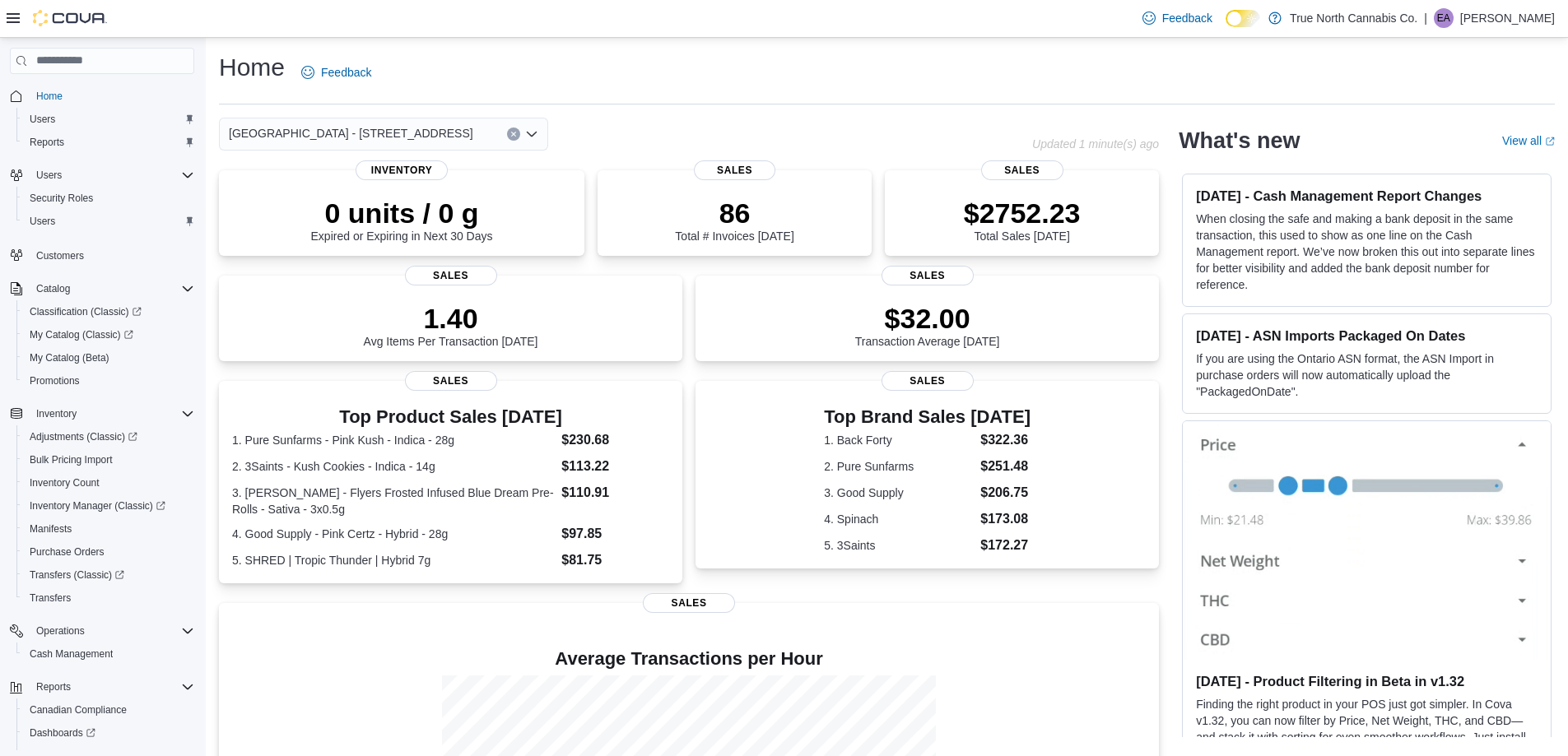
click at [407, 133] on div "[GEOGRAPHIC_DATA] - [STREET_ADDRESS] Selected. [GEOGRAPHIC_DATA] - [STREET_ADDR…" at bounding box center [383, 134] width 329 height 33
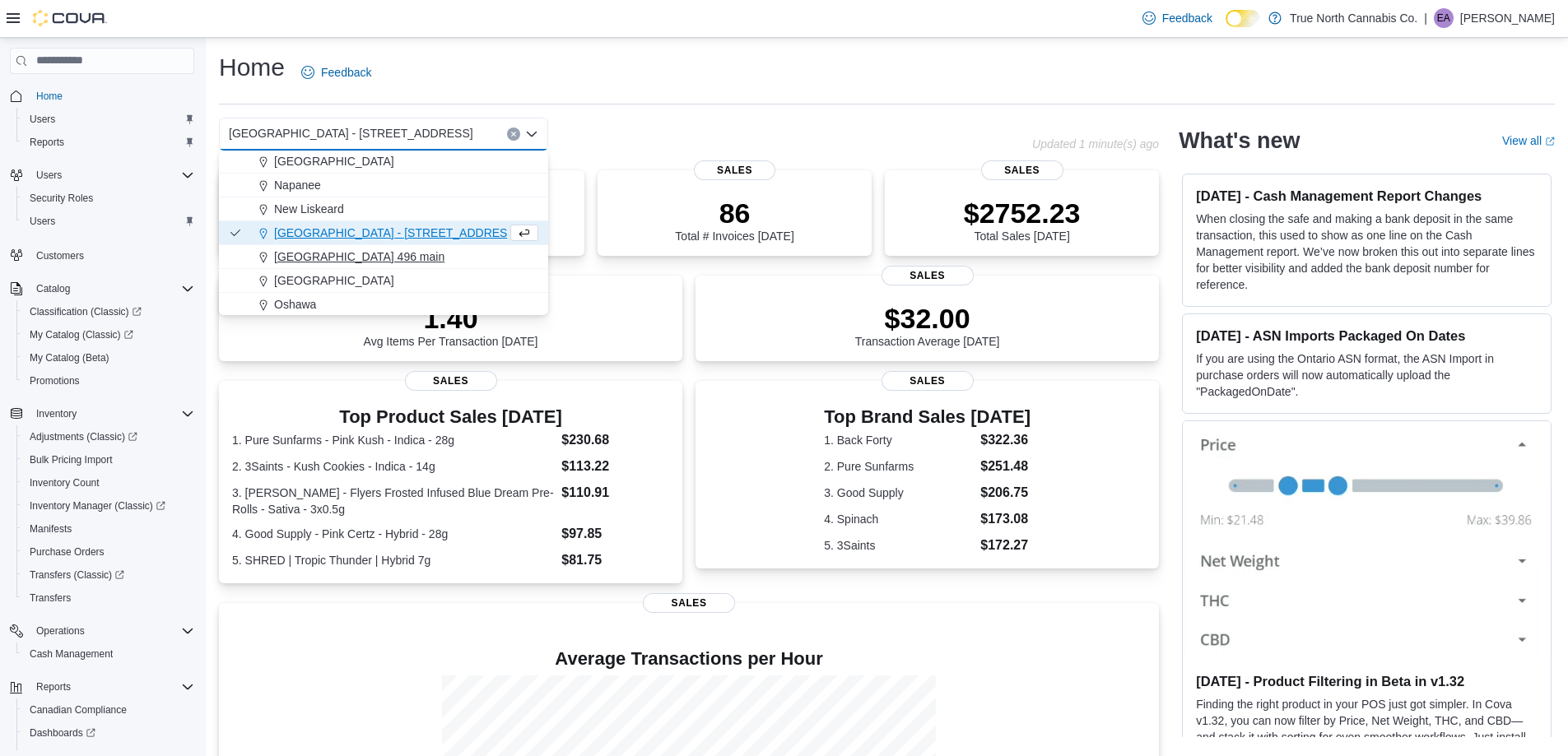
click at [335, 251] on span "[GEOGRAPHIC_DATA] 496 main" at bounding box center [359, 257] width 170 height 16
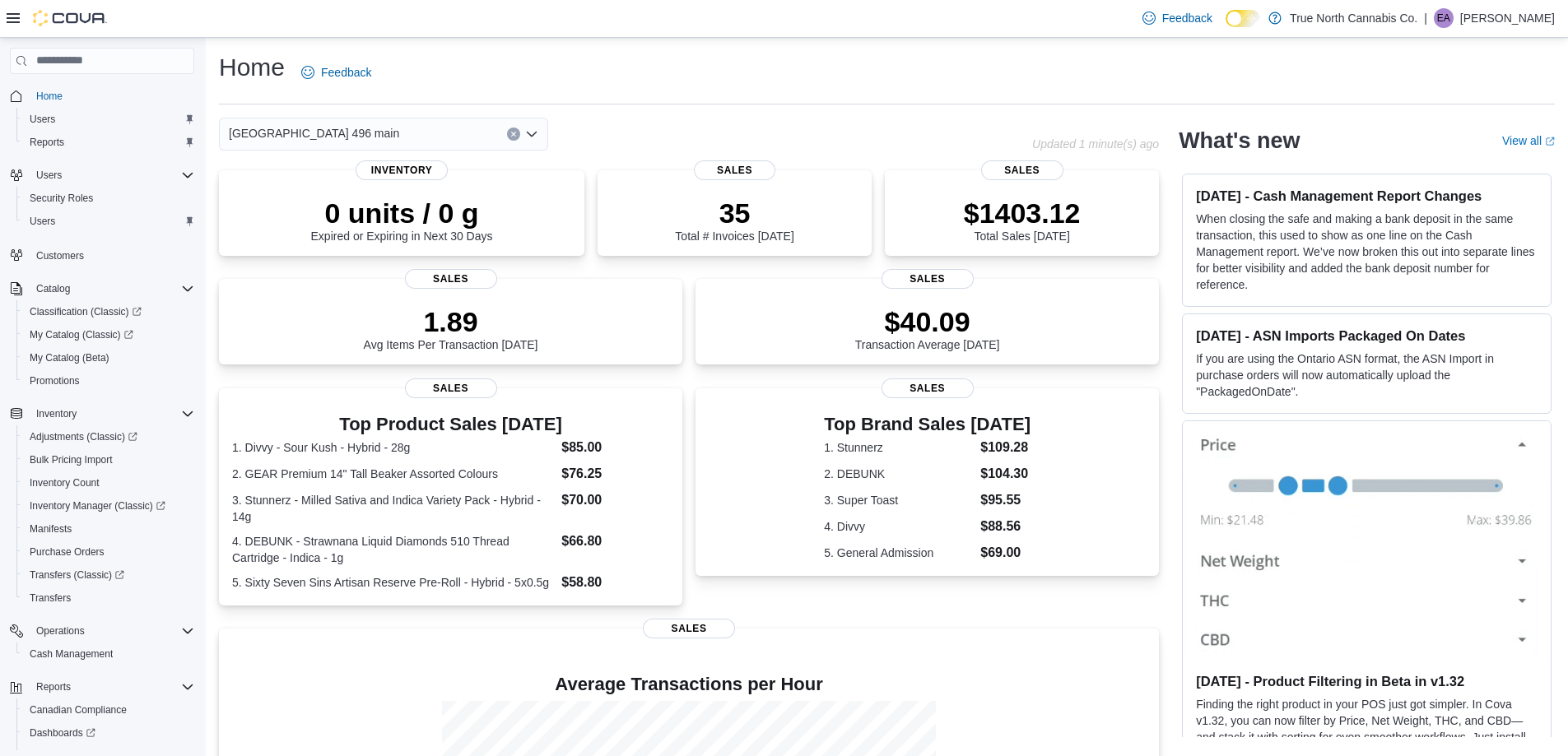
click at [344, 128] on div "[GEOGRAPHIC_DATA] 496 main" at bounding box center [383, 134] width 329 height 33
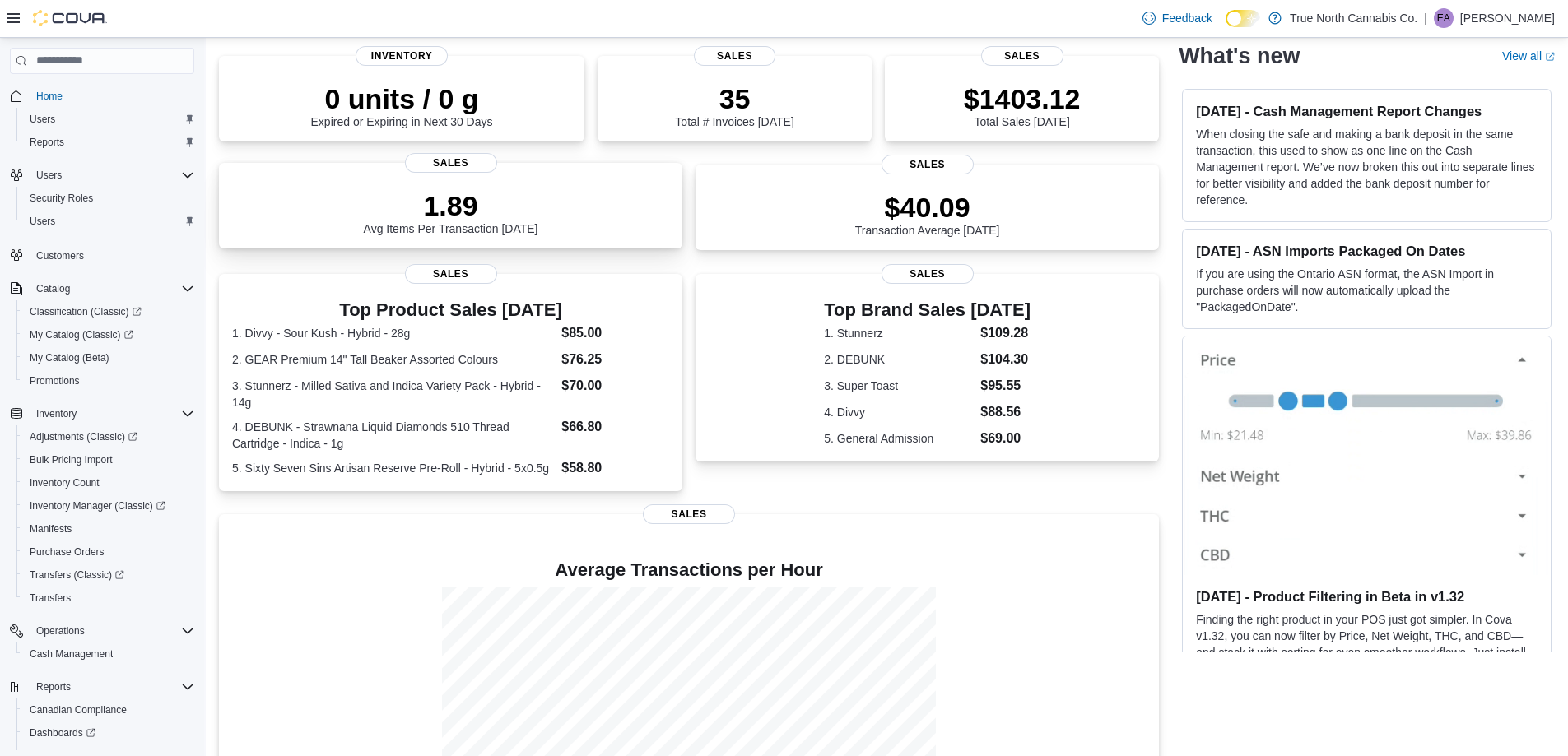
scroll to position [0, 0]
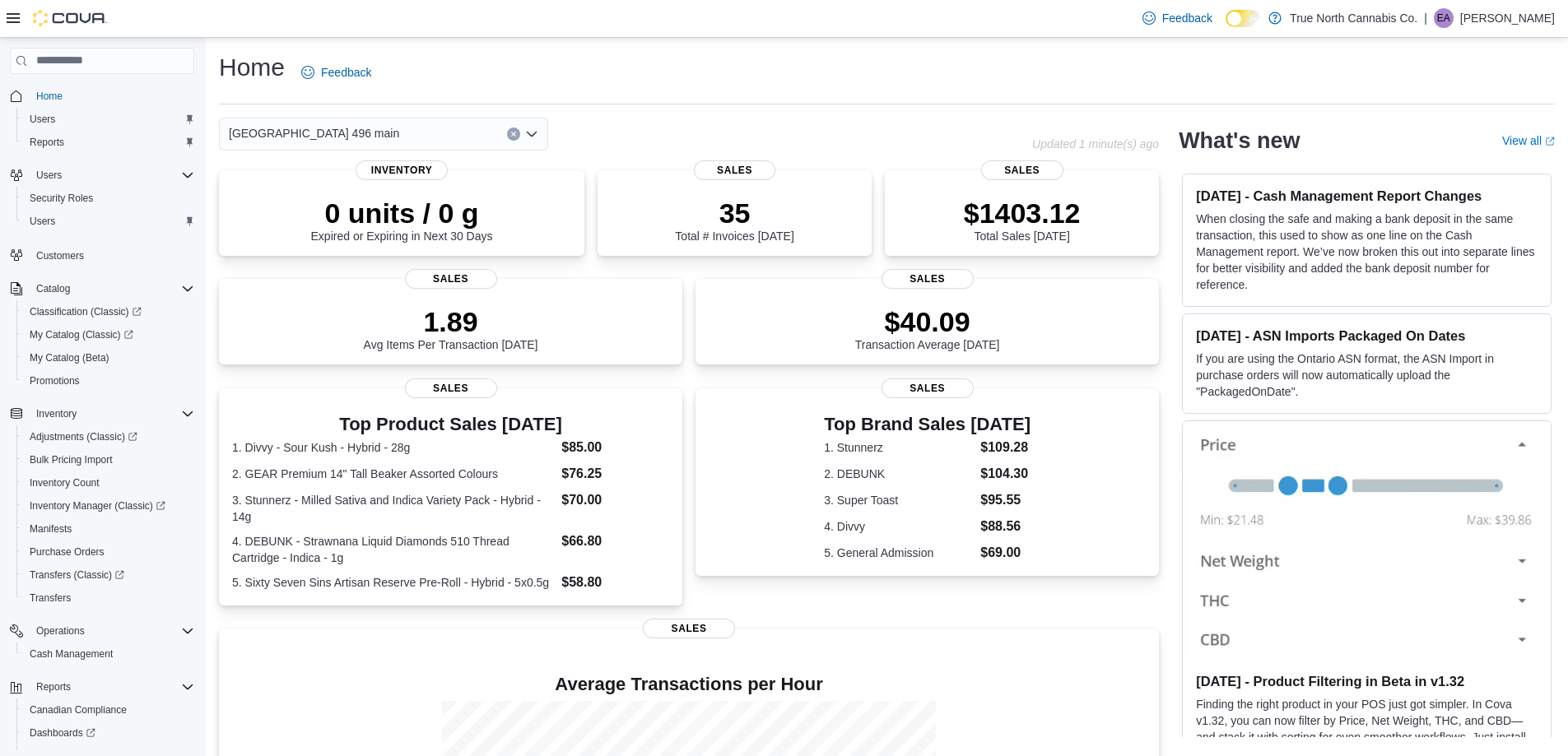
click at [373, 141] on div "[GEOGRAPHIC_DATA] 496 main Combo box. Selected. [GEOGRAPHIC_DATA] 496 main. Pre…" at bounding box center [383, 134] width 329 height 33
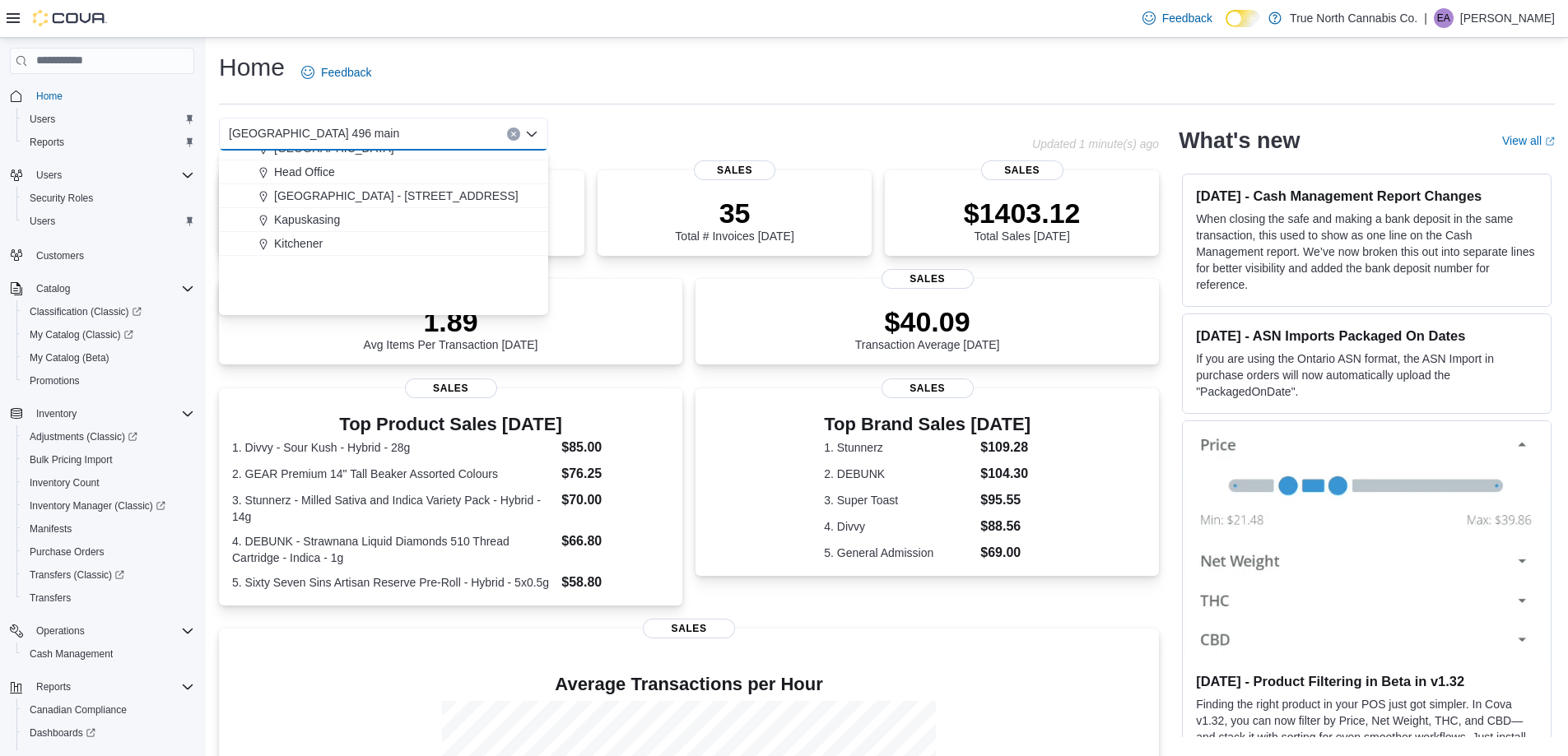
scroll to position [411, 0]
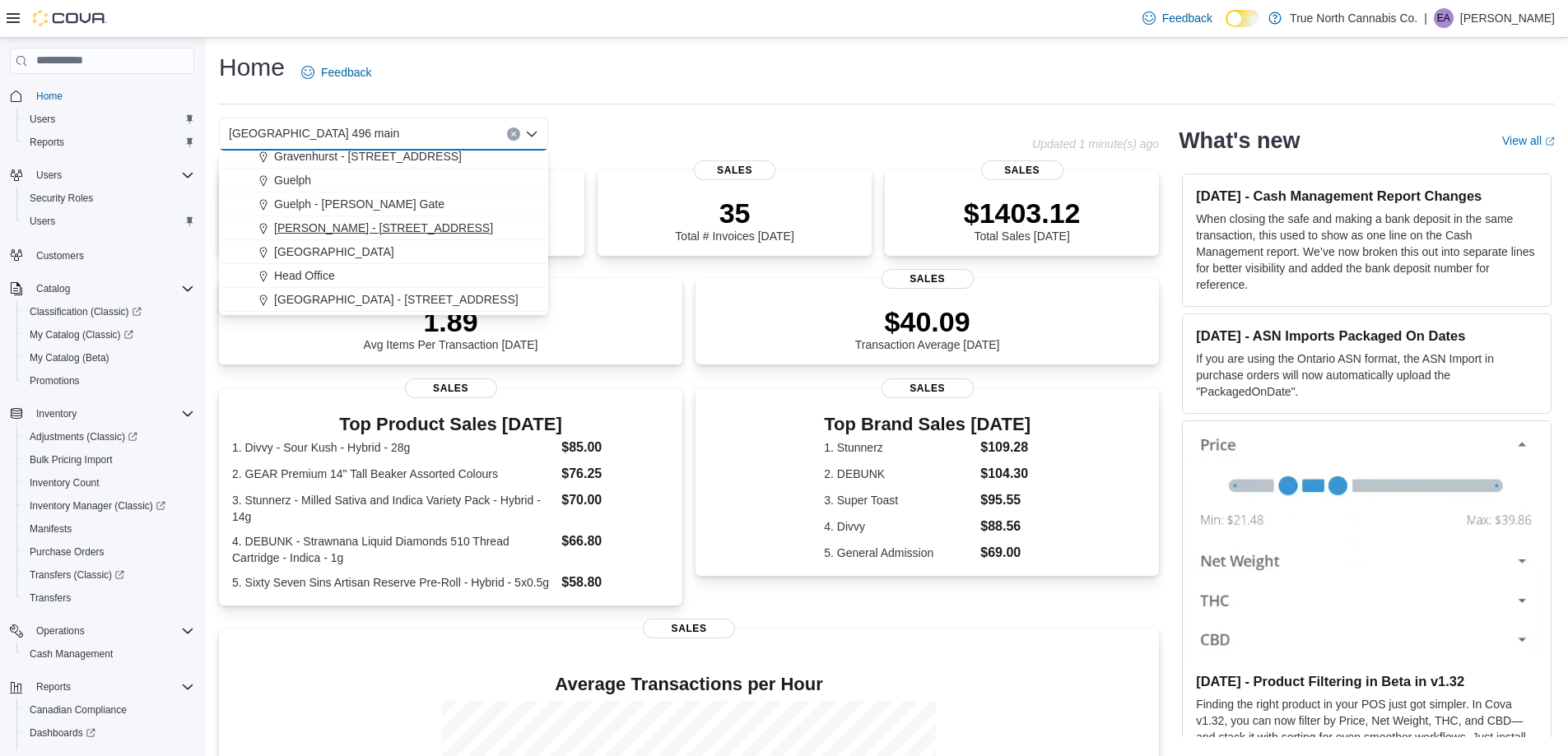
click at [314, 222] on span "[PERSON_NAME] - [STREET_ADDRESS]" at bounding box center [383, 227] width 219 height 16
